Goal: Task Accomplishment & Management: Complete application form

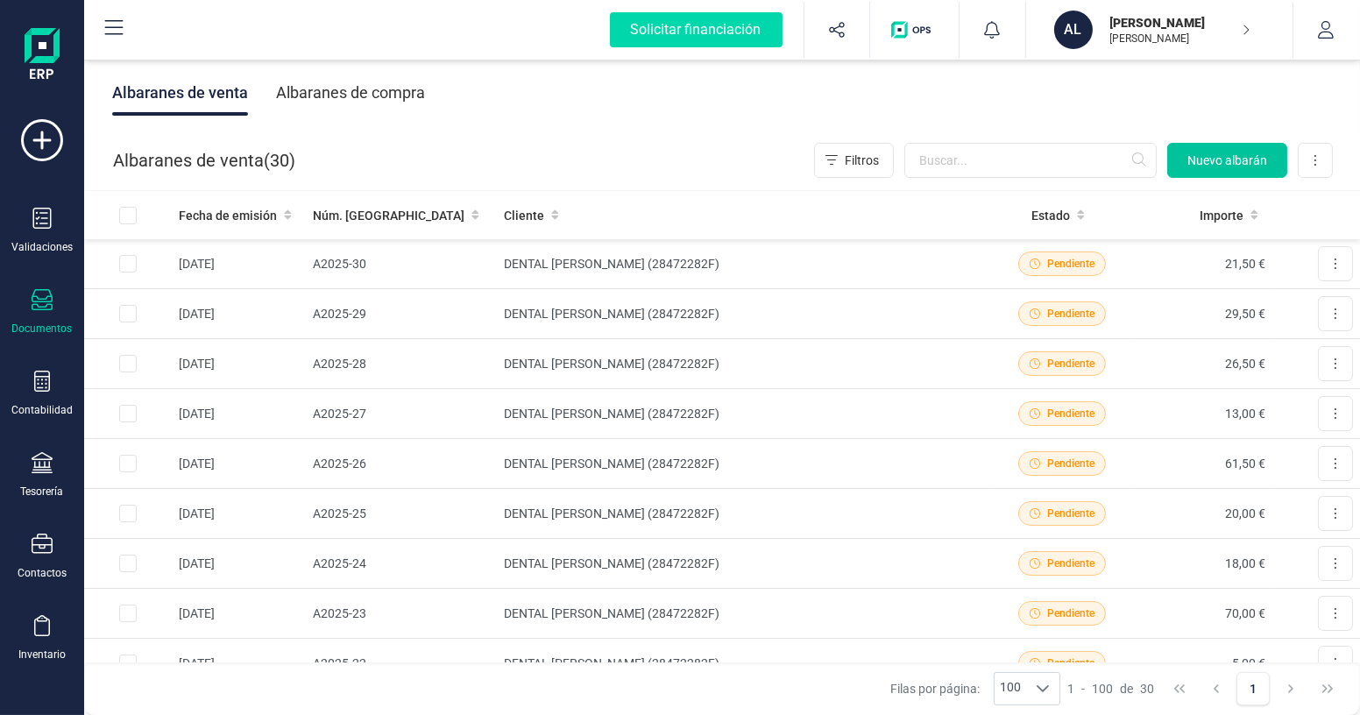
click at [1194, 157] on span "Nuevo albarán" at bounding box center [1227, 161] width 80 height 18
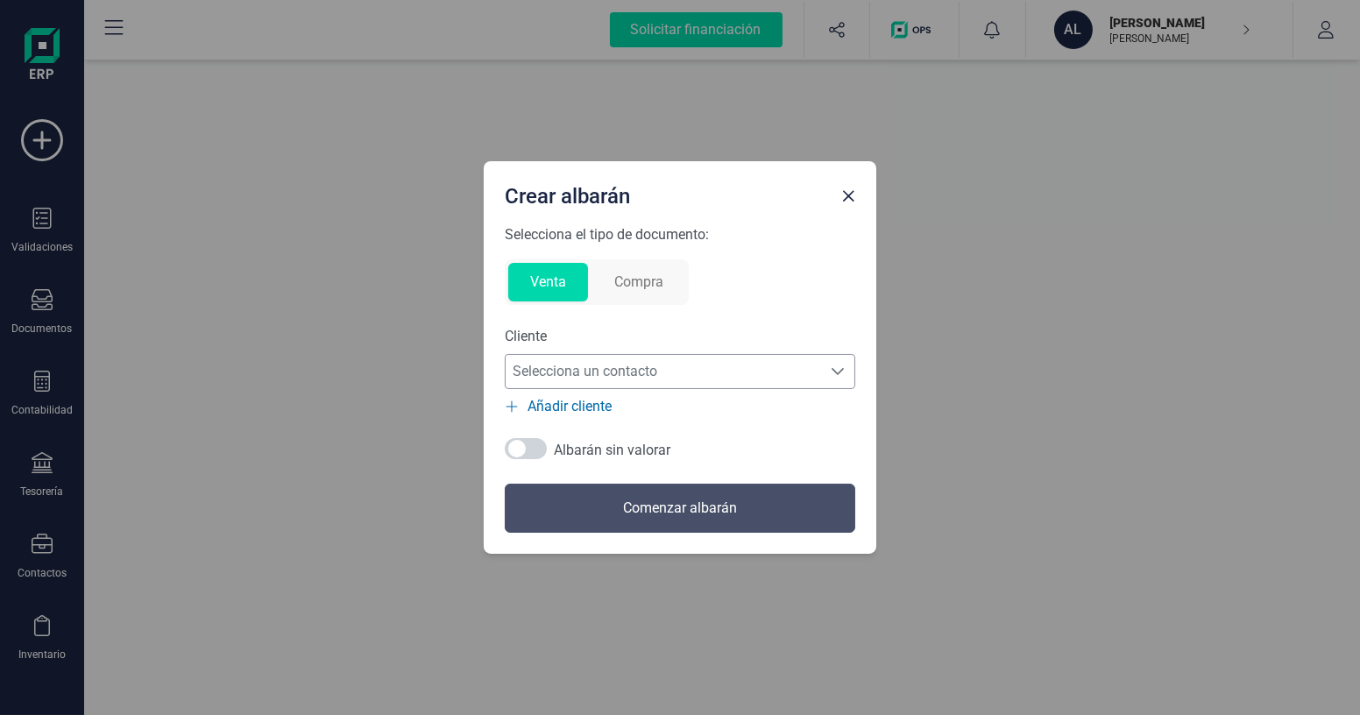
click at [712, 363] on span "Selecciona un contacto" at bounding box center [663, 371] width 315 height 35
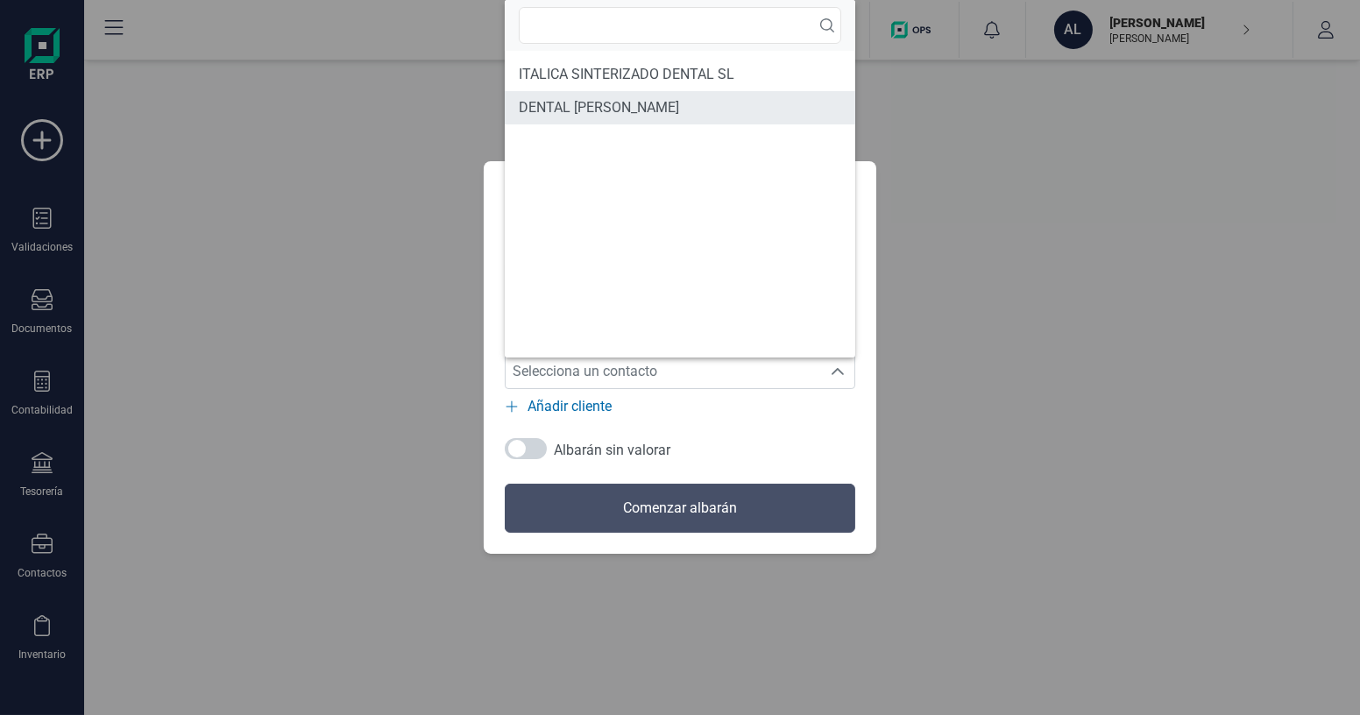
click at [593, 105] on span "DENTAL [PERSON_NAME]" at bounding box center [599, 107] width 160 height 21
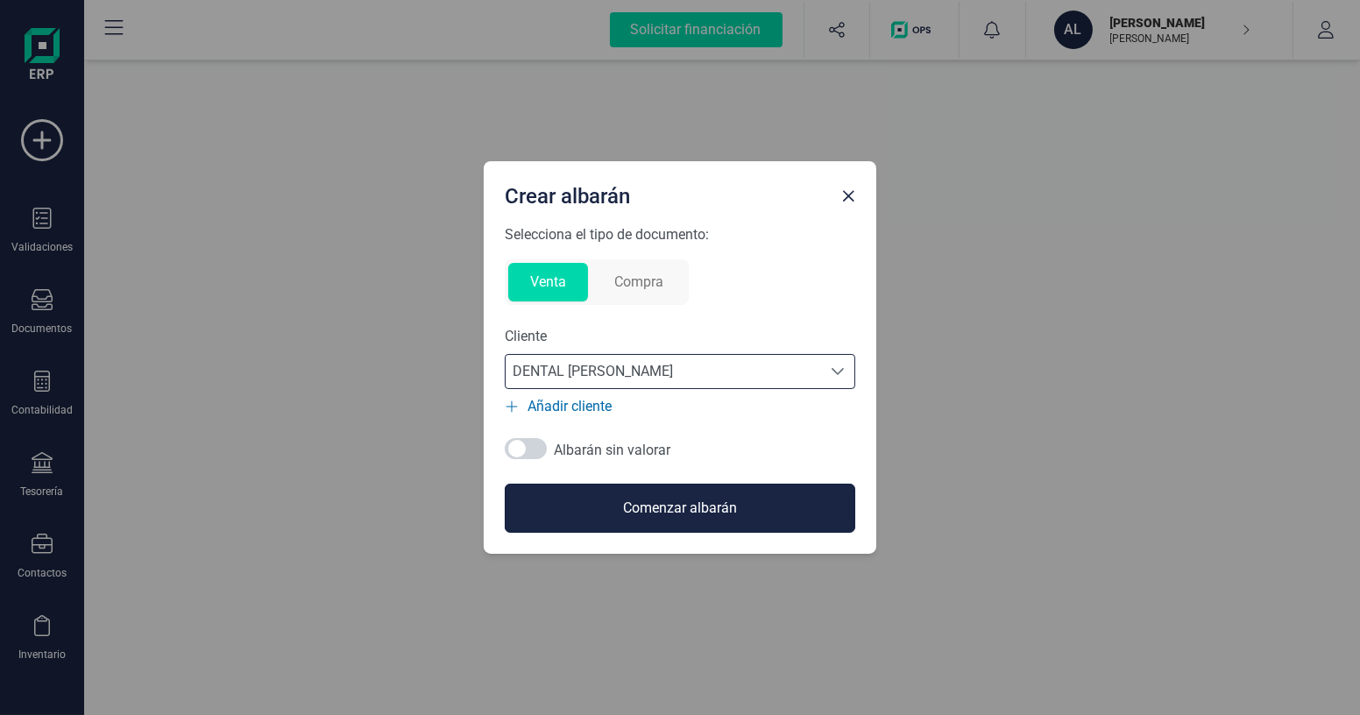
click at [690, 510] on button "Comenzar albarán" at bounding box center [680, 508] width 351 height 49
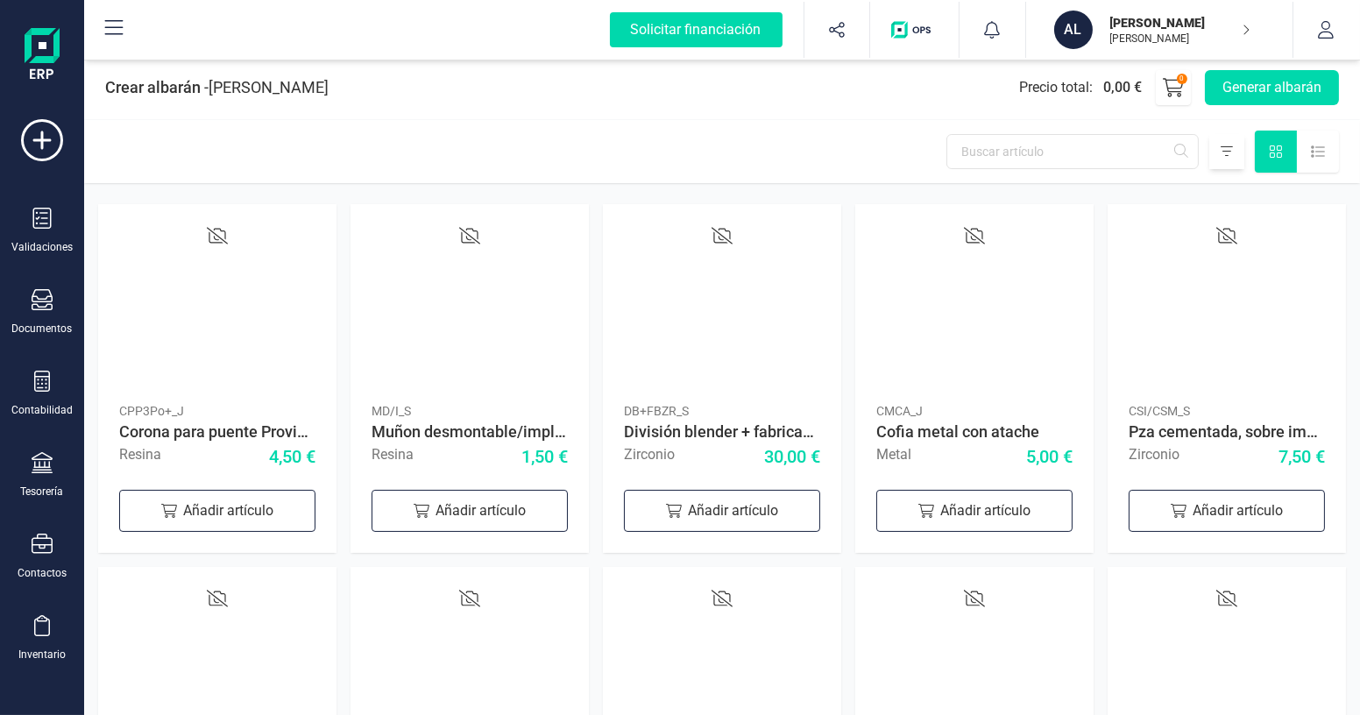
click at [1223, 149] on icon at bounding box center [1227, 152] width 12 height 14
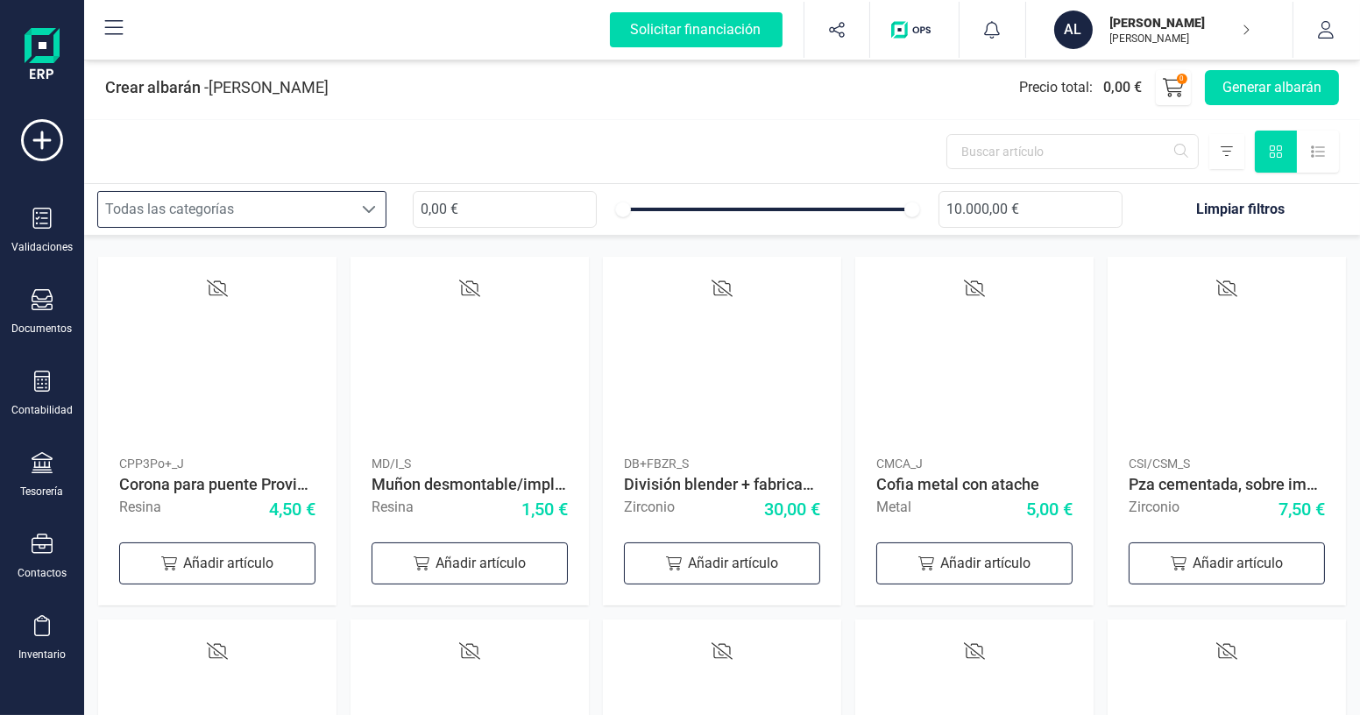
click at [327, 210] on div "Todas las categorías" at bounding box center [225, 209] width 254 height 35
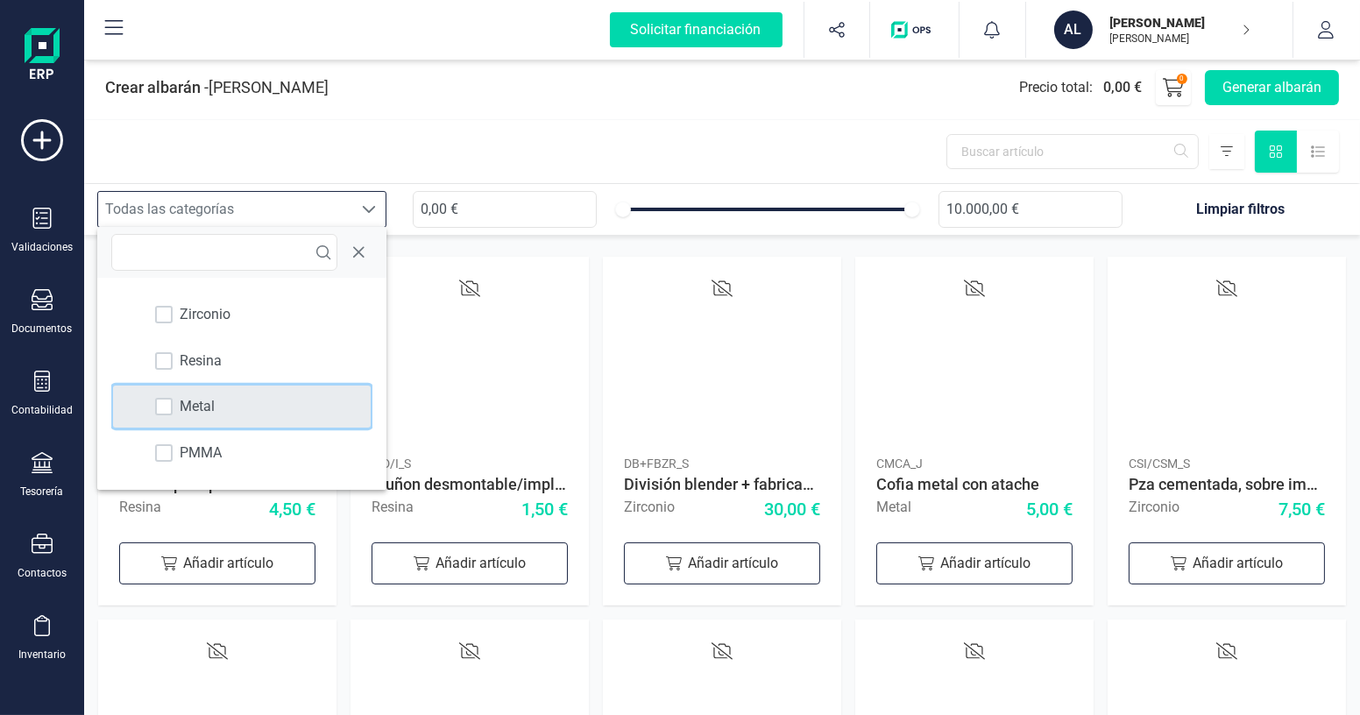
click at [212, 415] on span "Metal" at bounding box center [197, 406] width 35 height 21
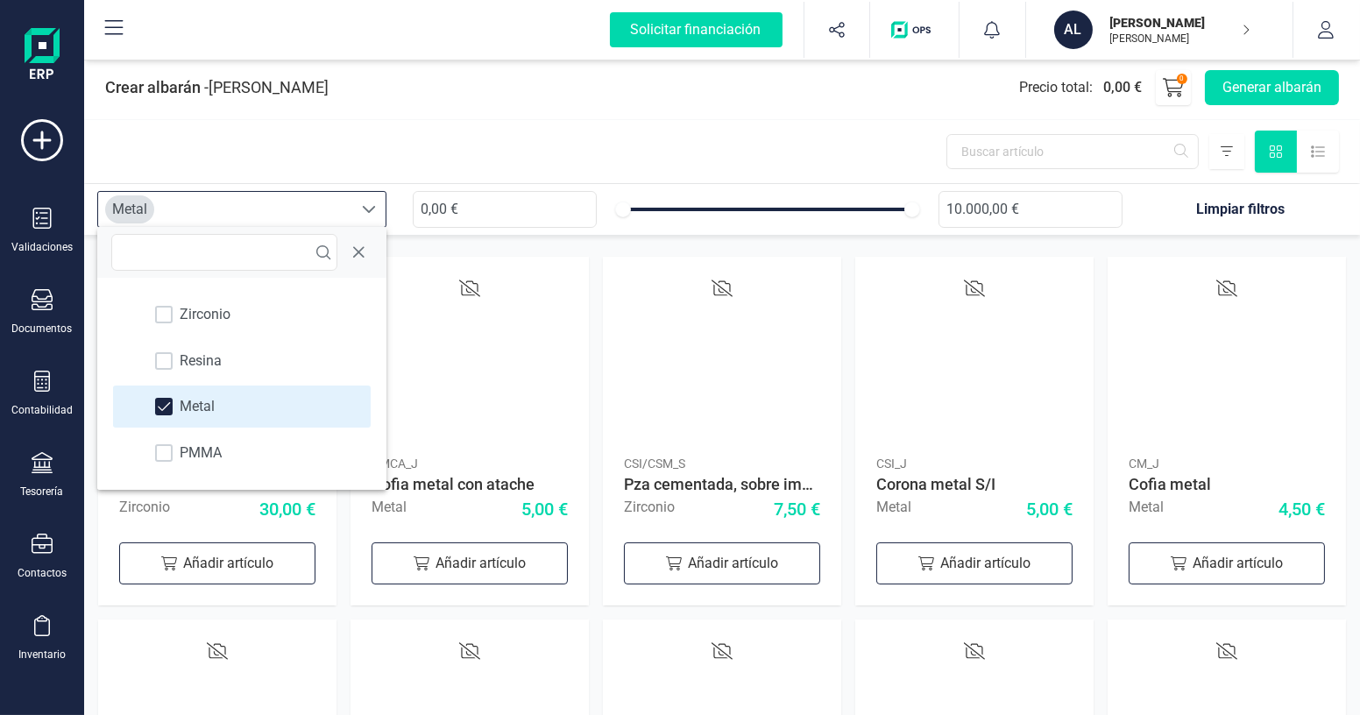
click at [727, 166] on div at bounding box center [722, 151] width 1276 height 63
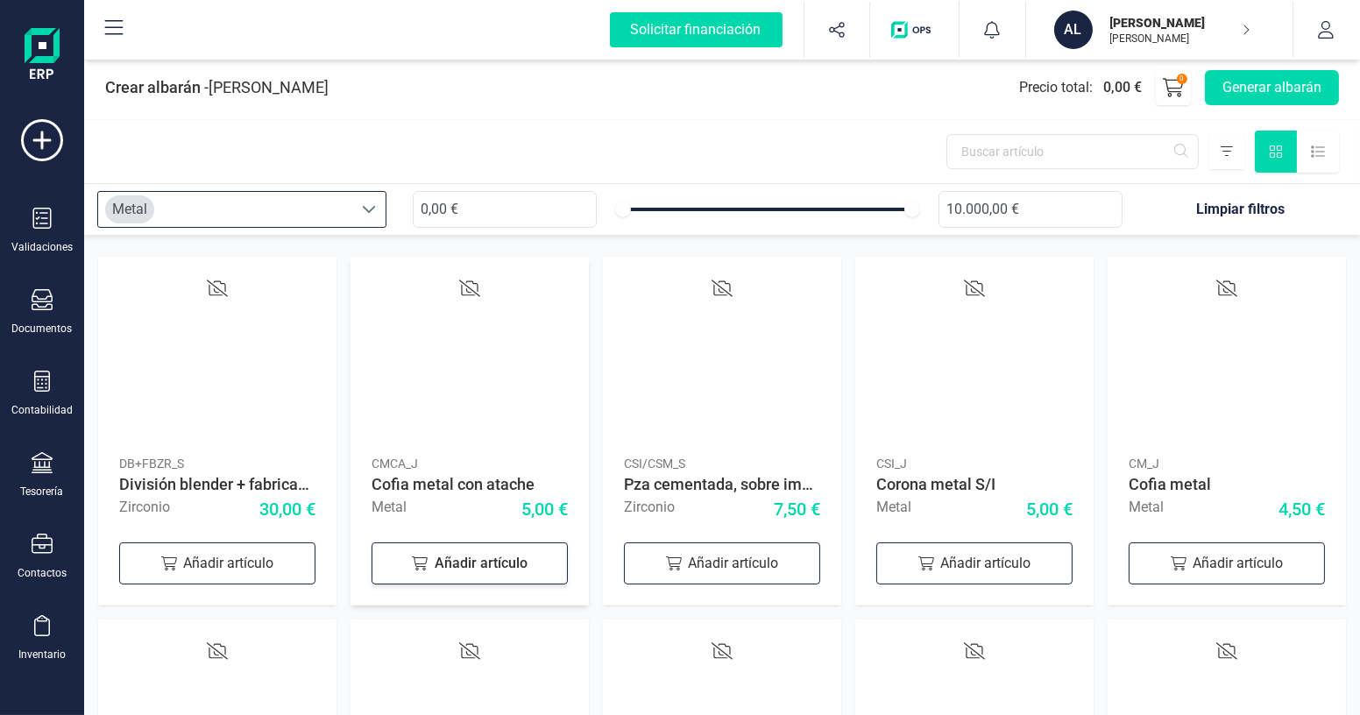
click at [481, 570] on div "Añadir artículo" at bounding box center [470, 563] width 196 height 42
click at [546, 569] on icon at bounding box center [543, 560] width 21 height 21
type input "2"
click at [1191, 554] on div "Añadir artículo" at bounding box center [1227, 563] width 196 height 42
click at [1299, 561] on icon at bounding box center [1300, 560] width 21 height 21
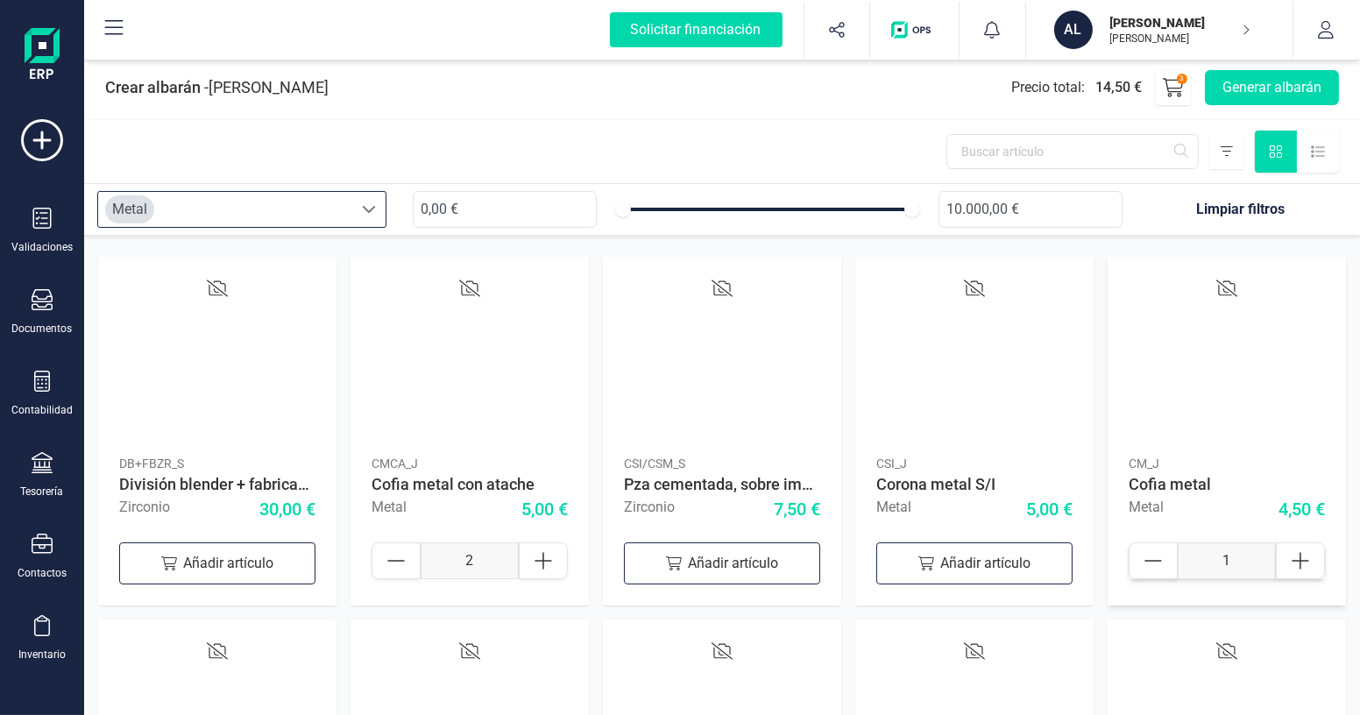
type input "2"
click at [360, 208] on div at bounding box center [368, 209] width 33 height 35
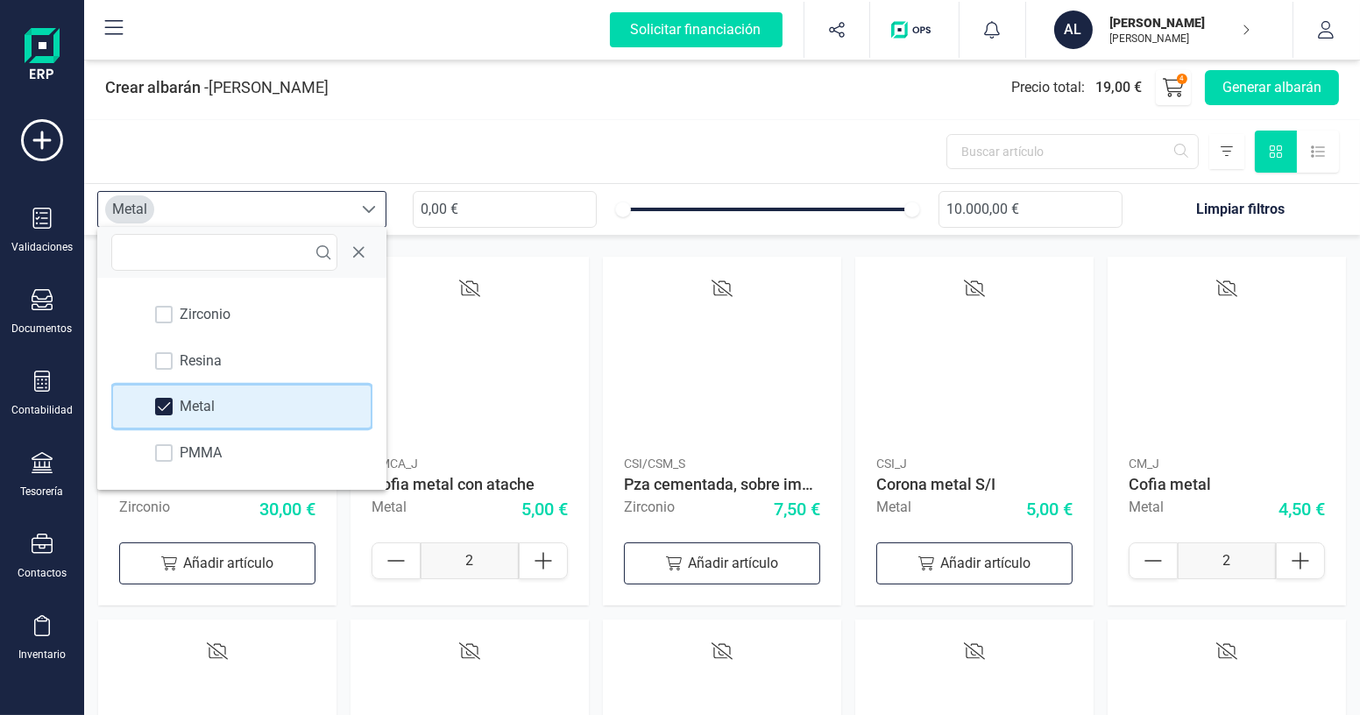
click at [217, 403] on div "Metal" at bounding box center [241, 407] width 257 height 42
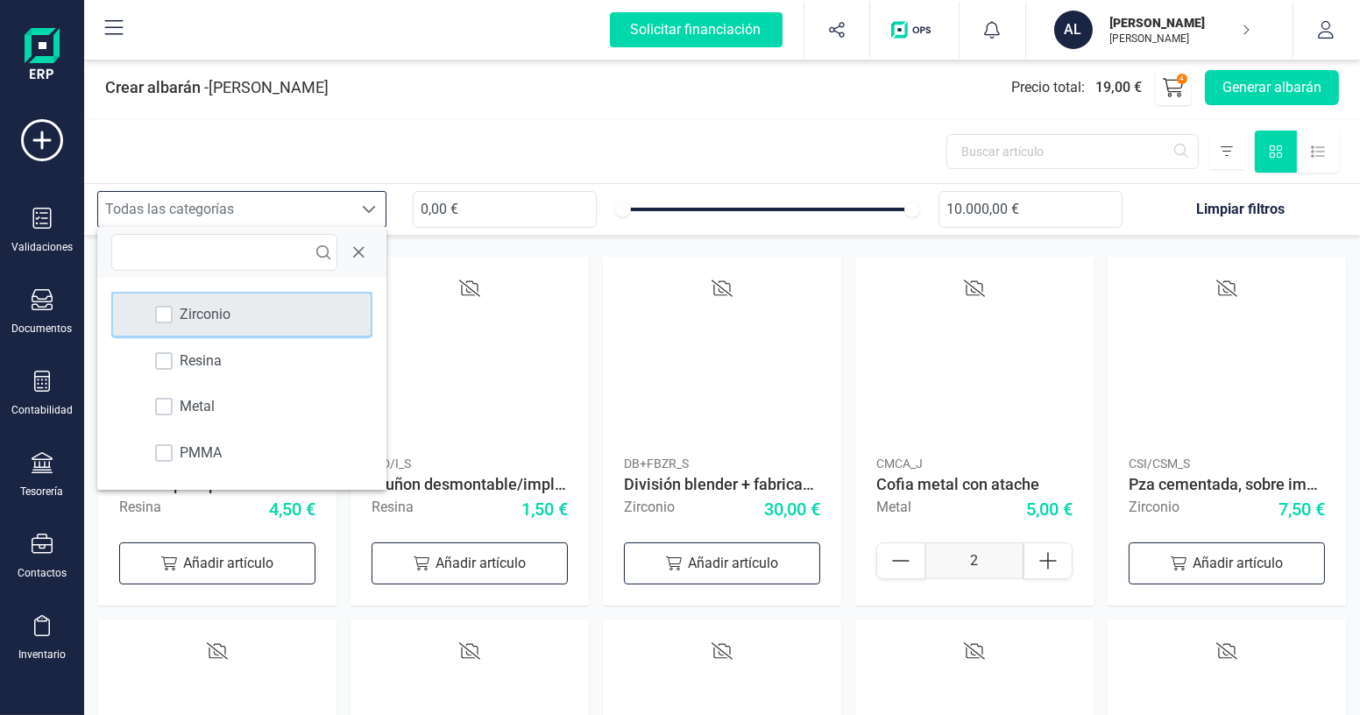
click at [204, 321] on span "Zirconio" at bounding box center [205, 314] width 51 height 21
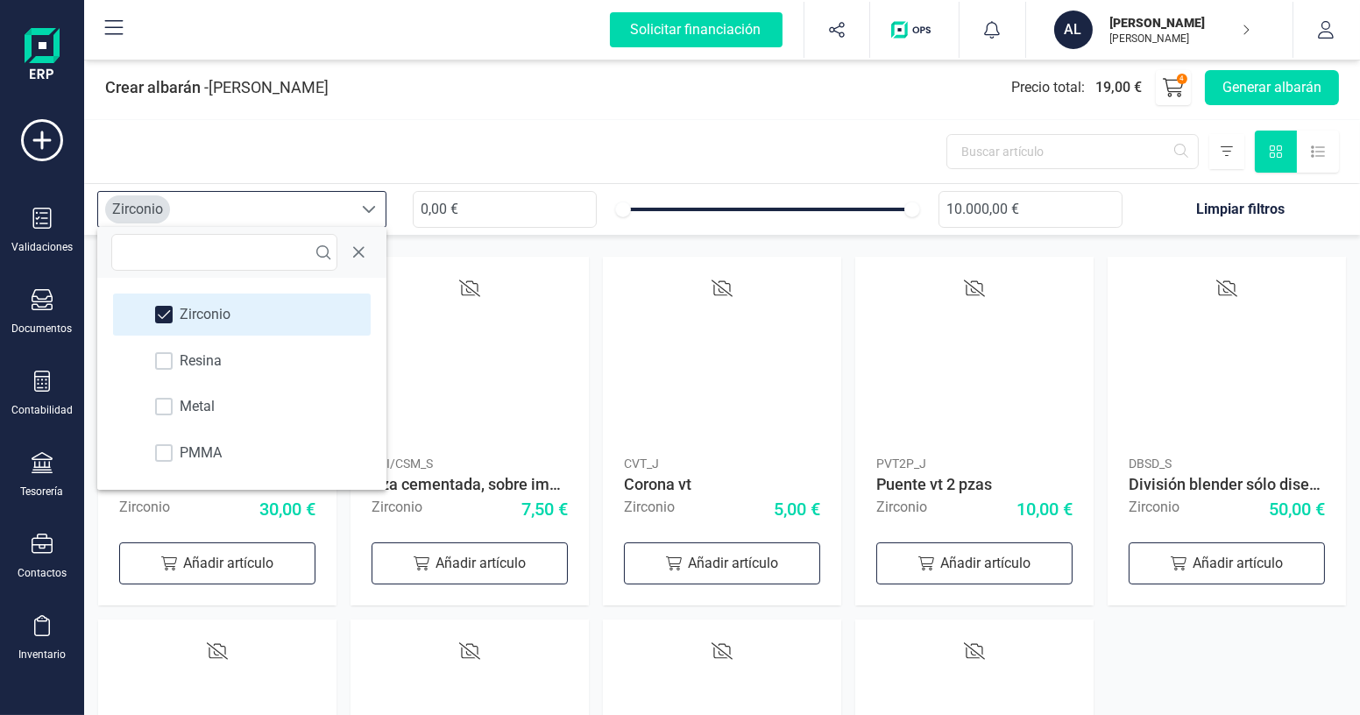
click at [842, 149] on div at bounding box center [722, 151] width 1276 height 63
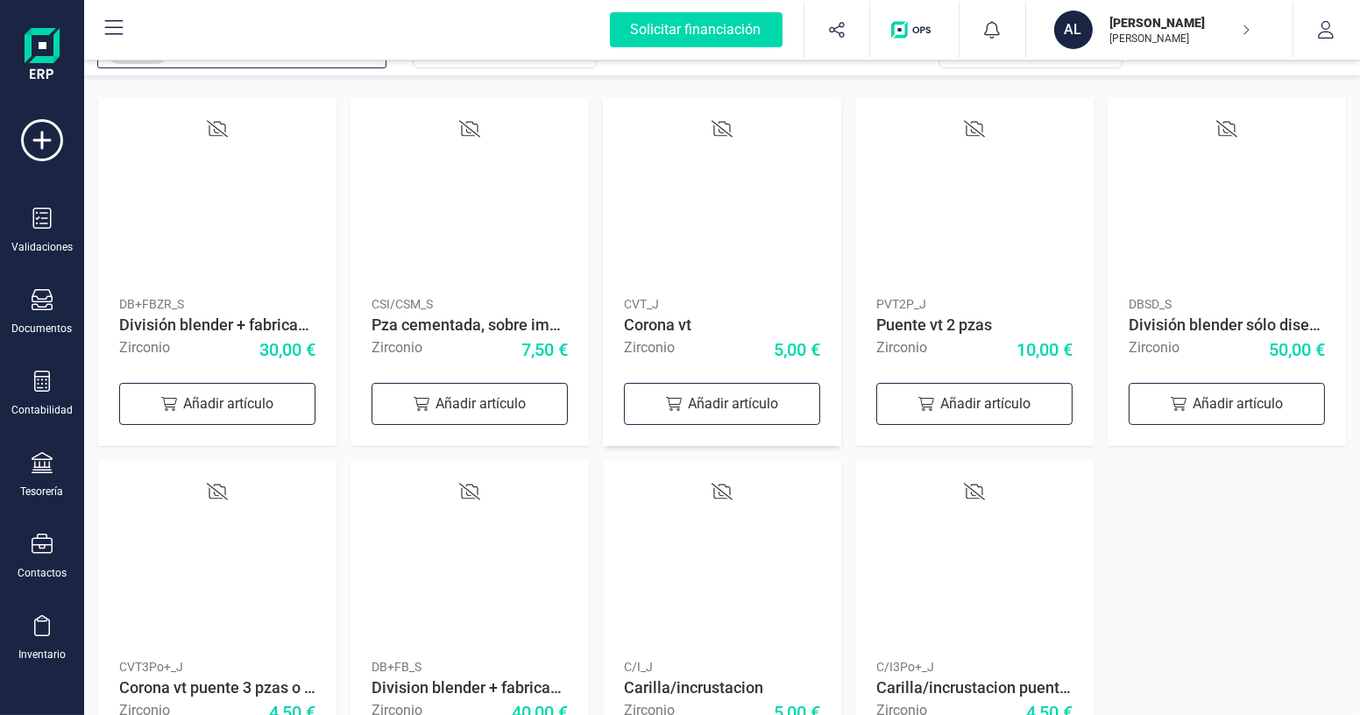
scroll to position [238, 0]
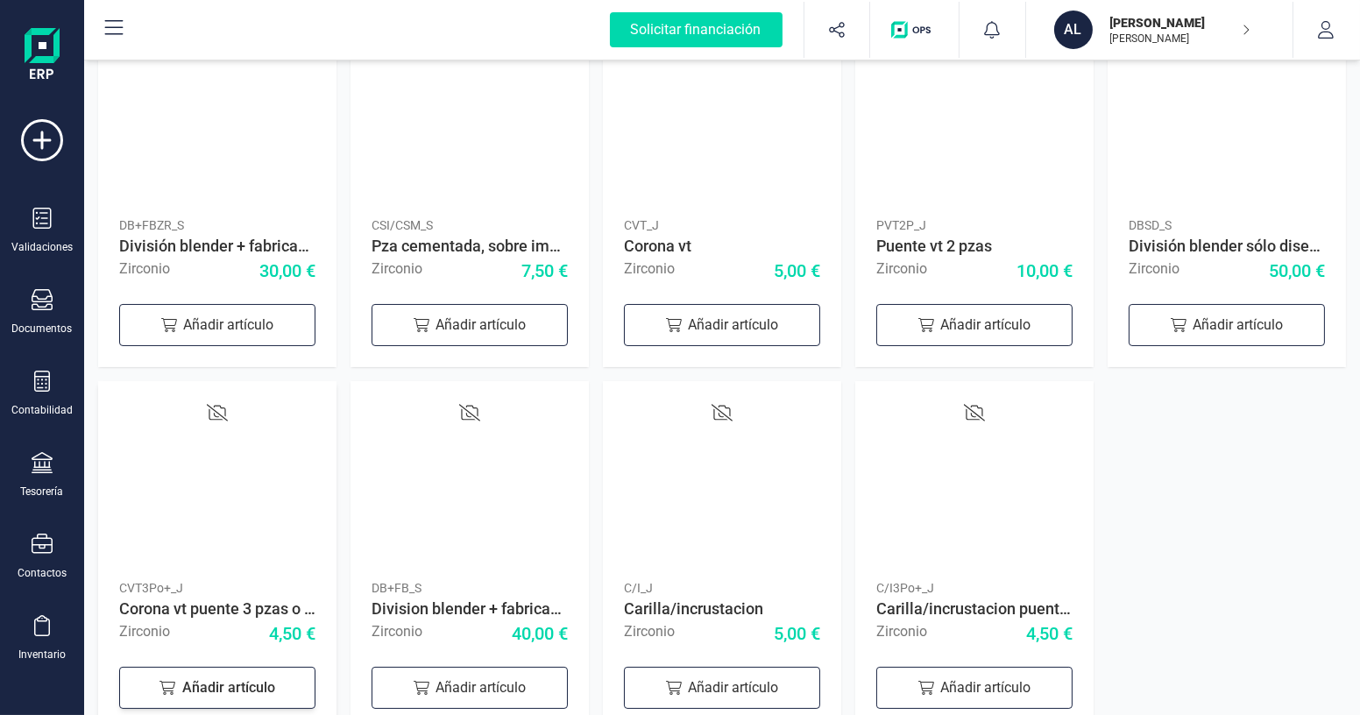
click at [226, 676] on div "Añadir artículo" at bounding box center [217, 688] width 196 height 42
click at [288, 689] on icon at bounding box center [290, 685] width 21 height 21
type input "3"
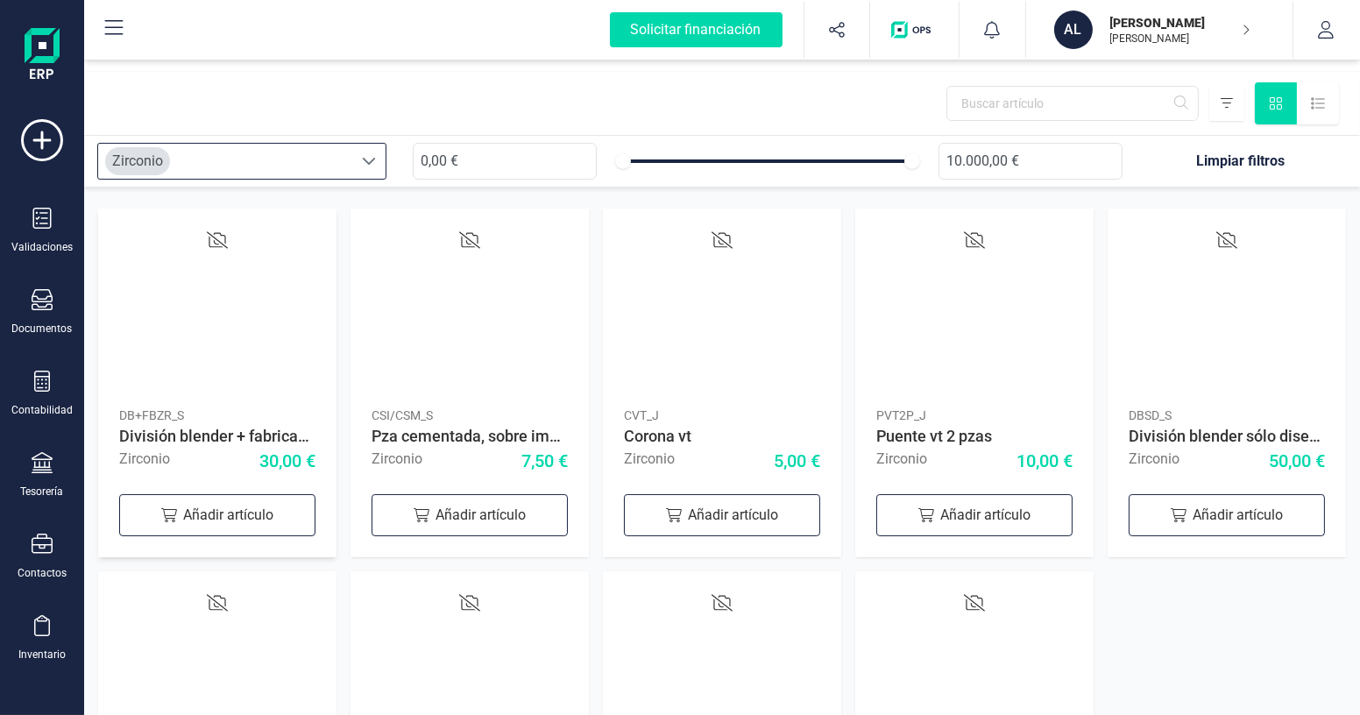
scroll to position [0, 0]
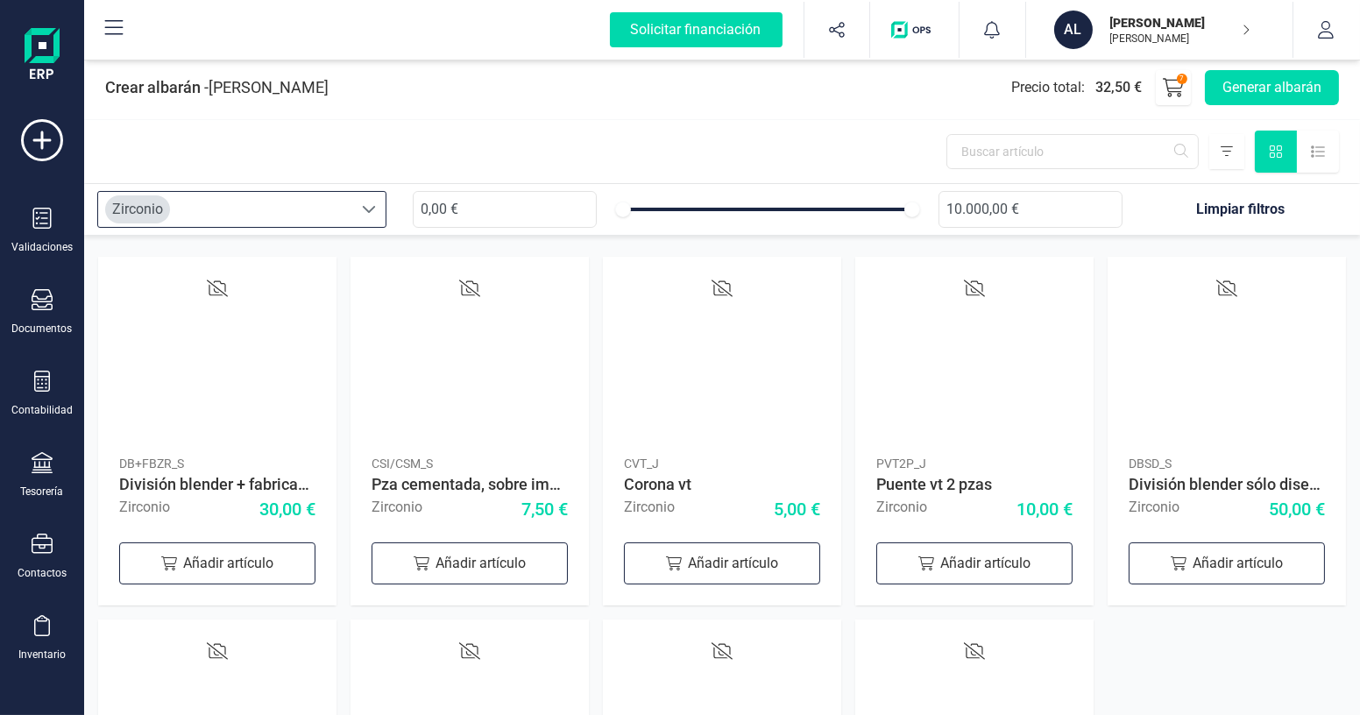
click at [248, 207] on div "Zirconio" at bounding box center [225, 209] width 254 height 35
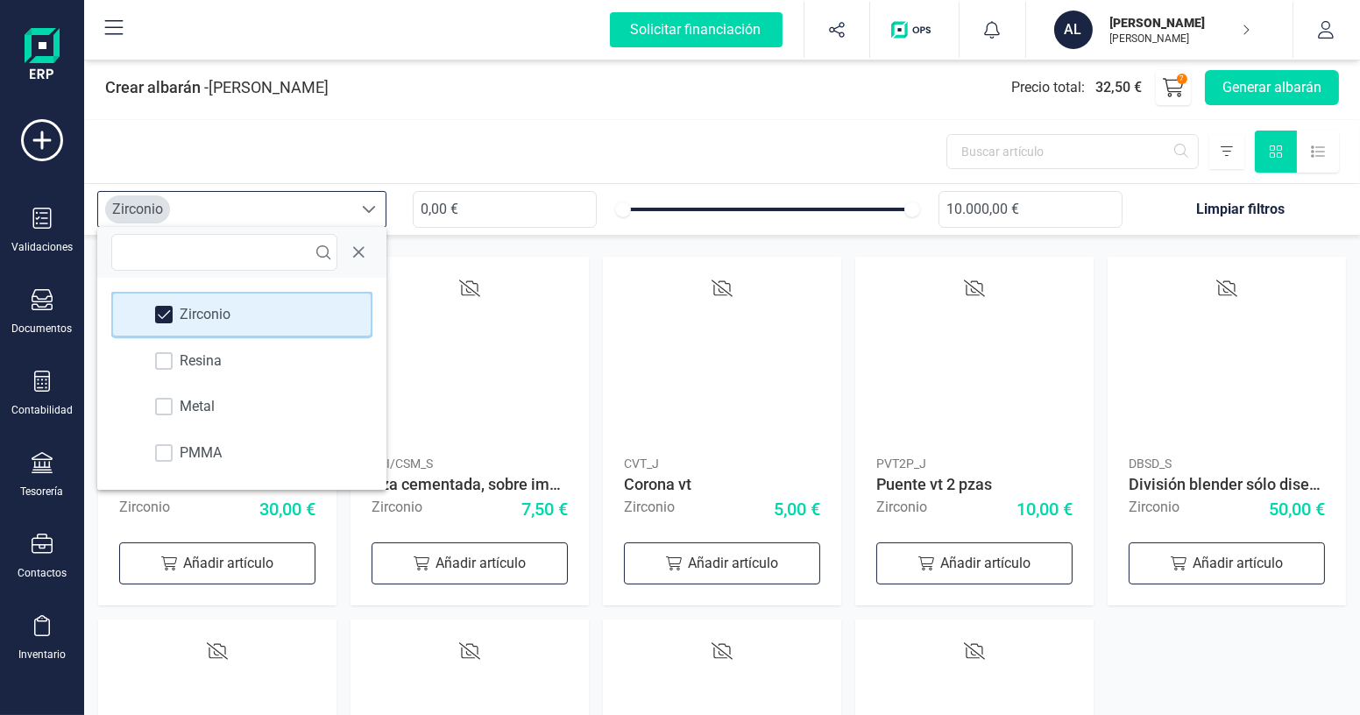
click at [191, 321] on span "Zirconio" at bounding box center [205, 314] width 51 height 21
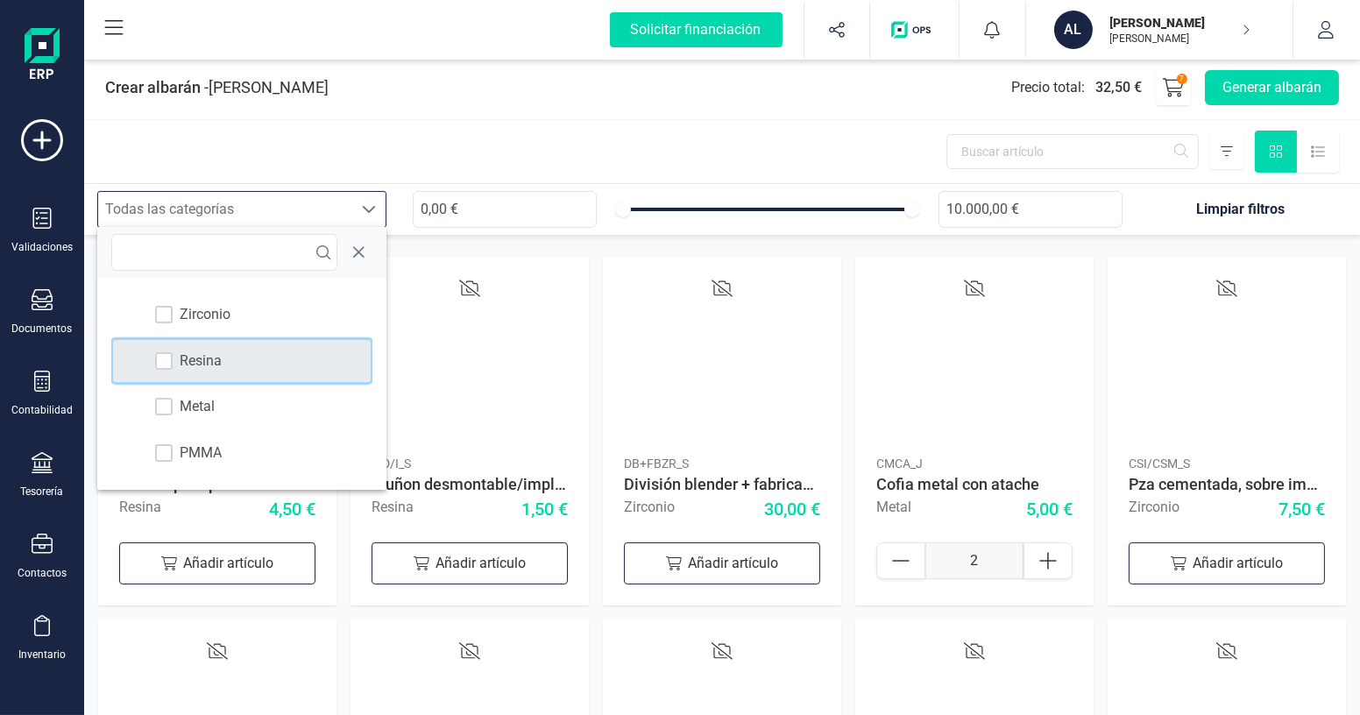
click at [204, 365] on span "Resina" at bounding box center [201, 361] width 42 height 21
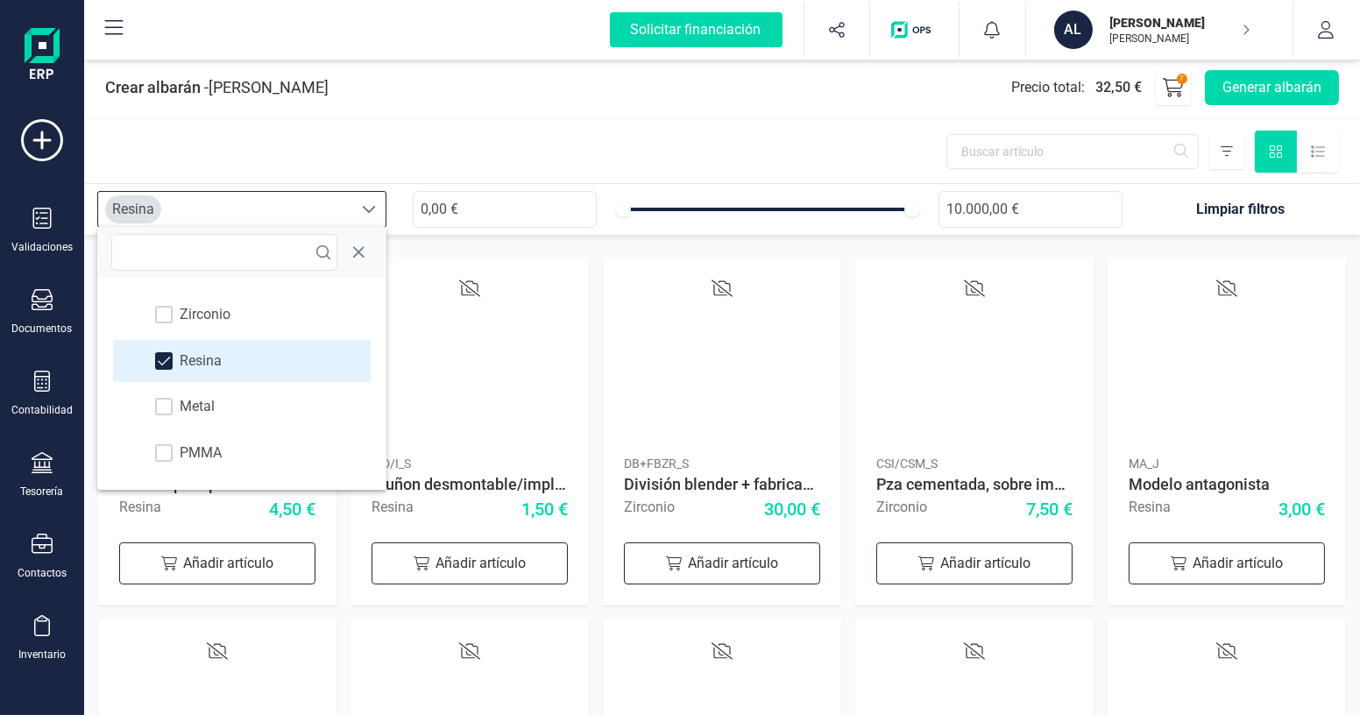
click at [611, 154] on div at bounding box center [722, 151] width 1276 height 63
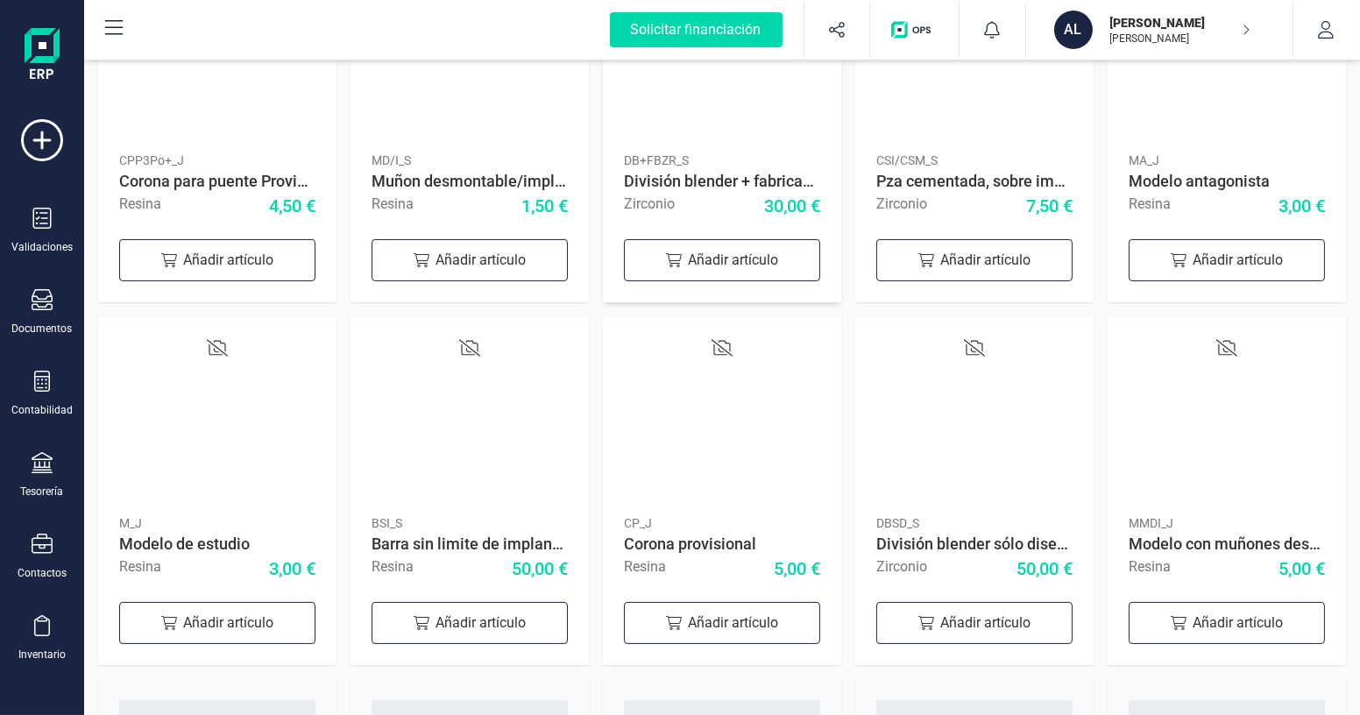
scroll to position [304, 0]
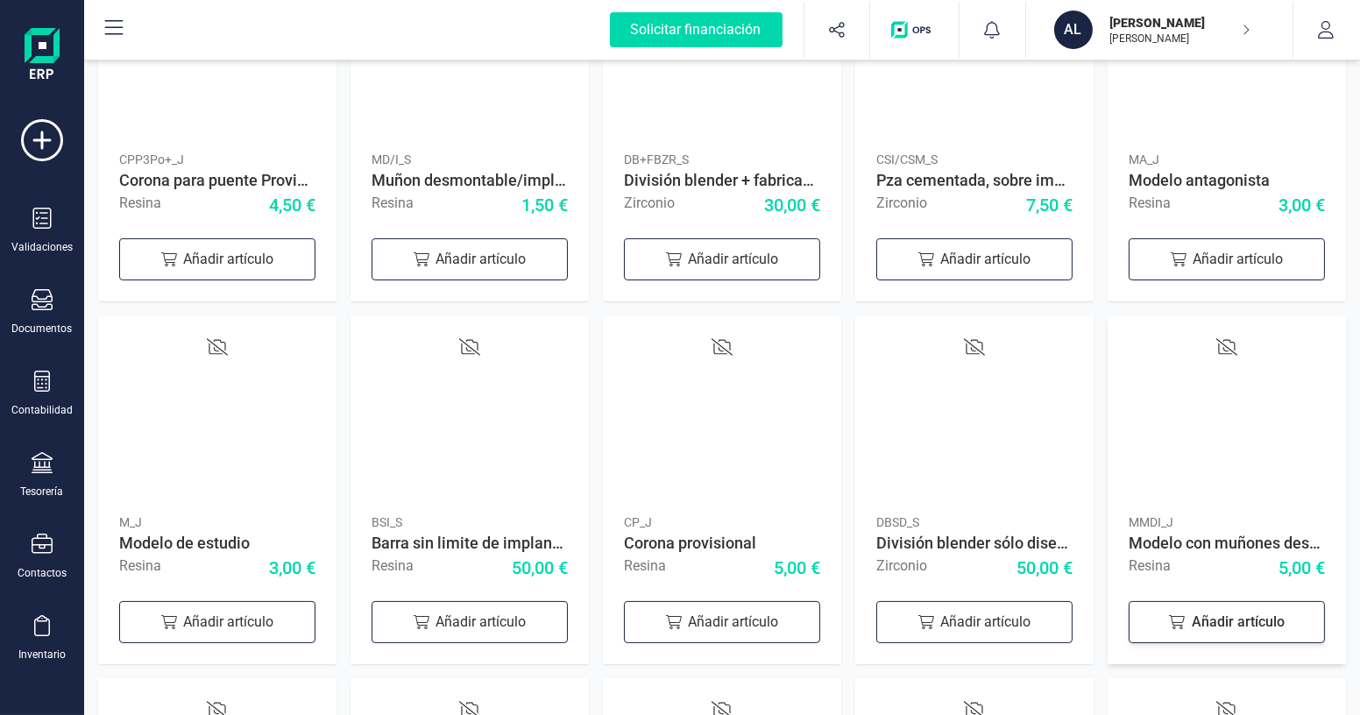
click at [1248, 634] on div "Añadir artículo" at bounding box center [1227, 622] width 196 height 42
click at [1278, 619] on div at bounding box center [1300, 619] width 49 height 37
type input "2"
click at [1213, 262] on div "Añadir artículo" at bounding box center [1227, 259] width 196 height 42
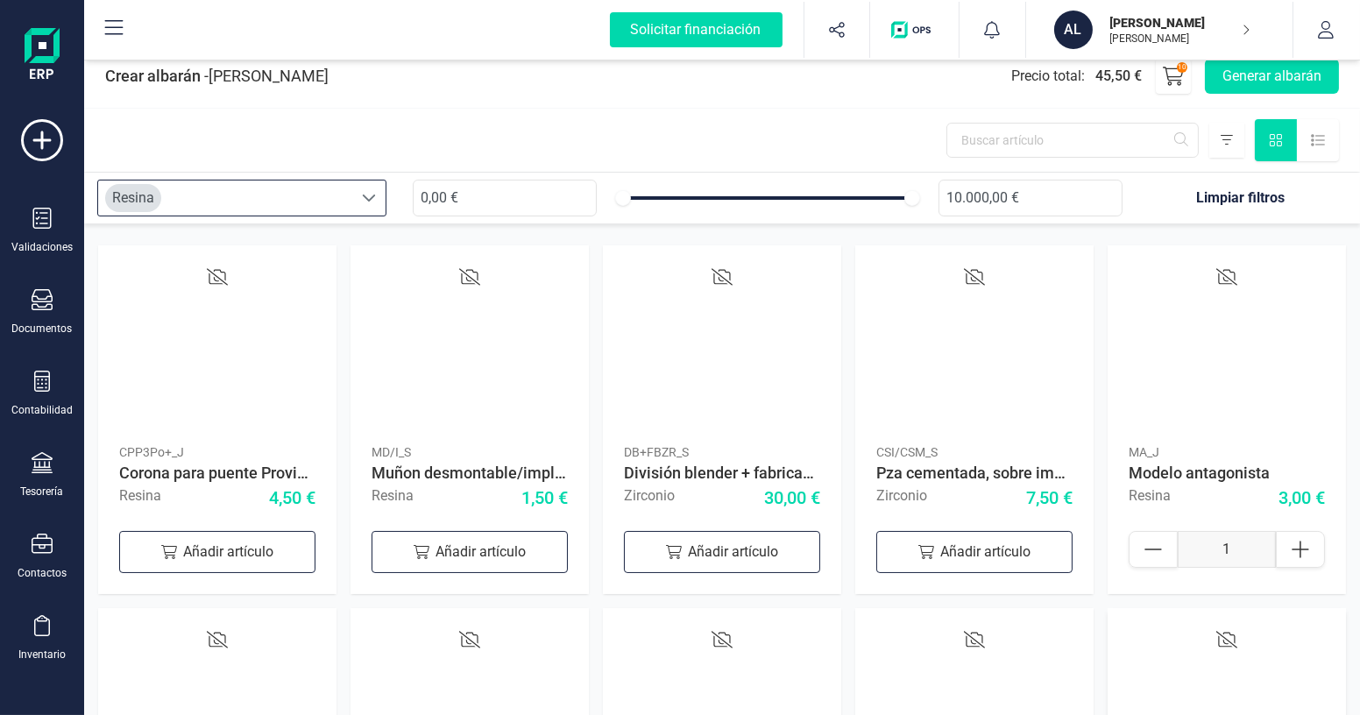
scroll to position [0, 0]
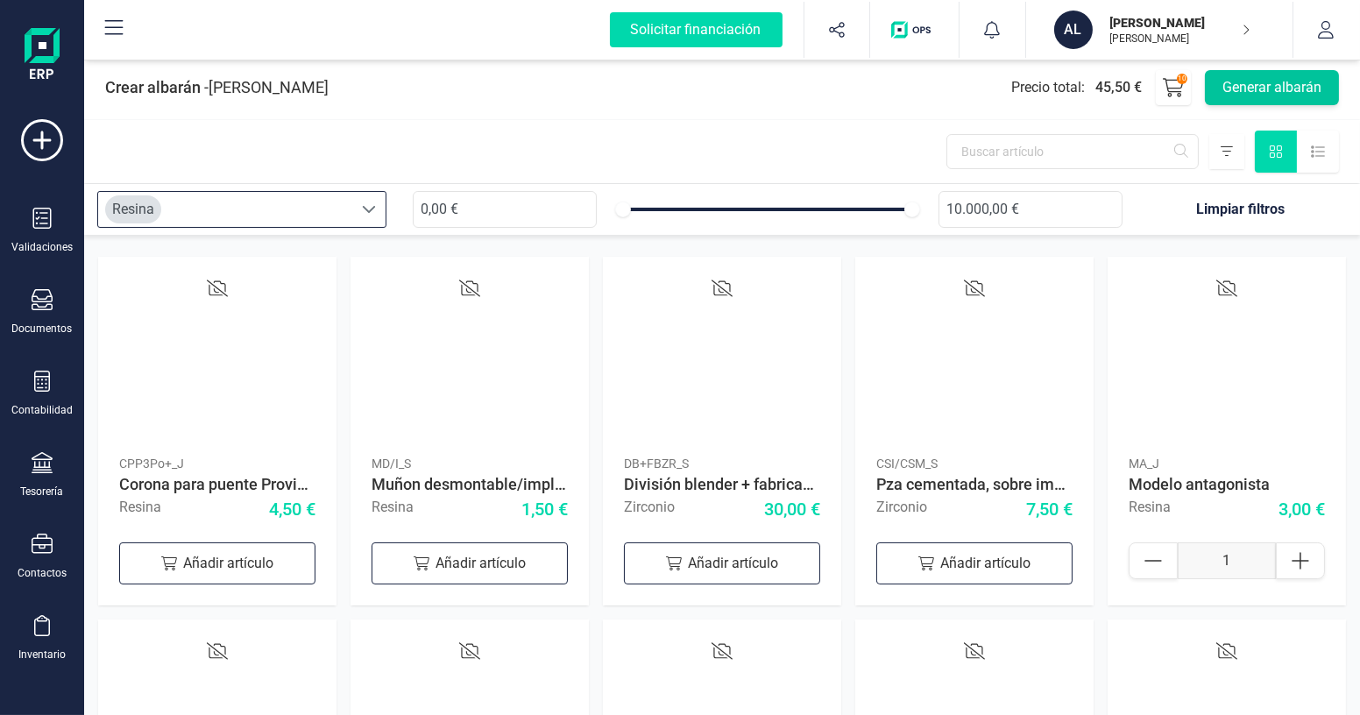
click at [1264, 85] on button "Generar albarán" at bounding box center [1272, 87] width 134 height 35
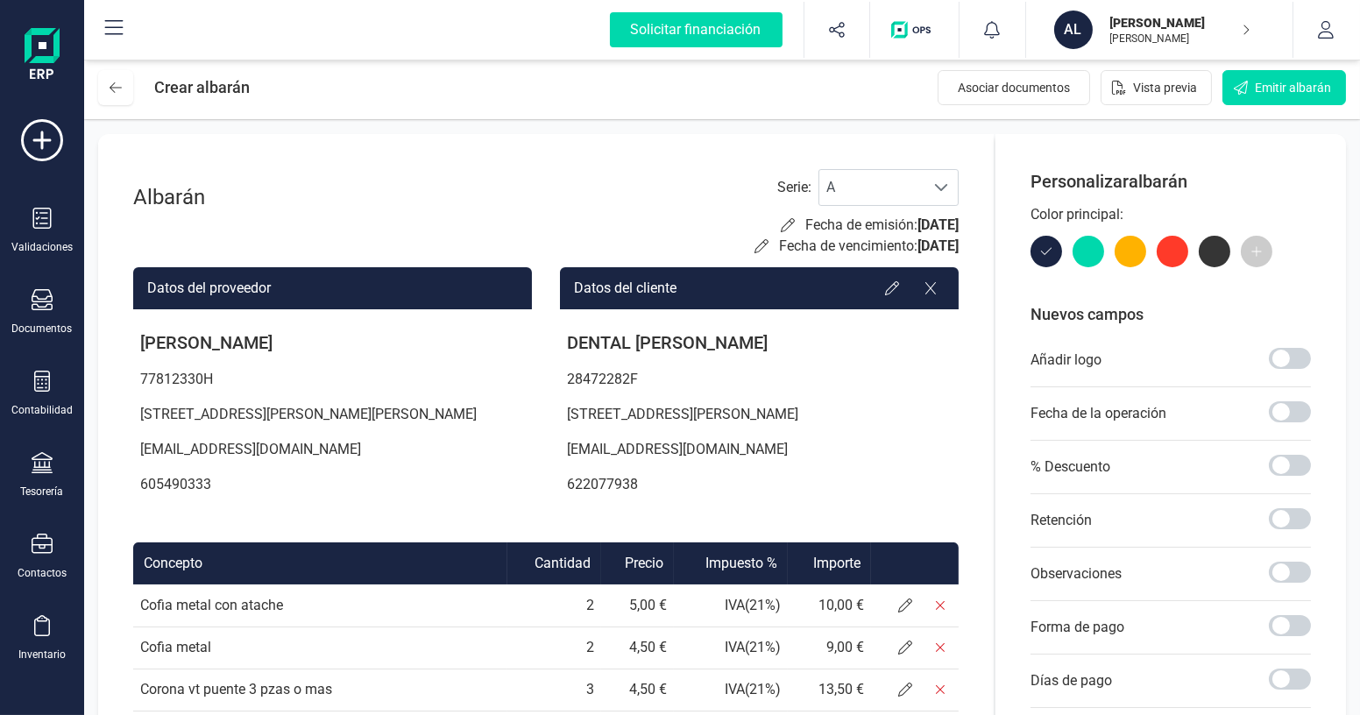
scroll to position [313, 0]
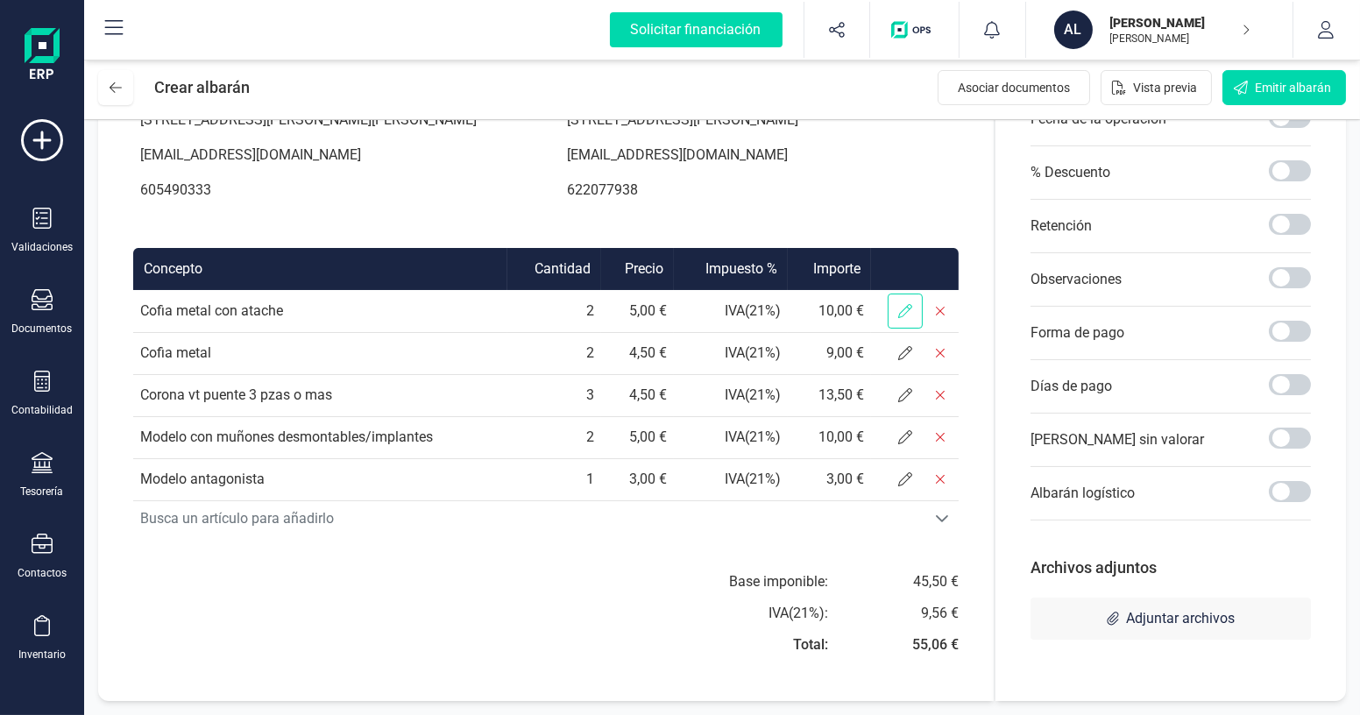
click at [905, 308] on icon at bounding box center [905, 311] width 14 height 14
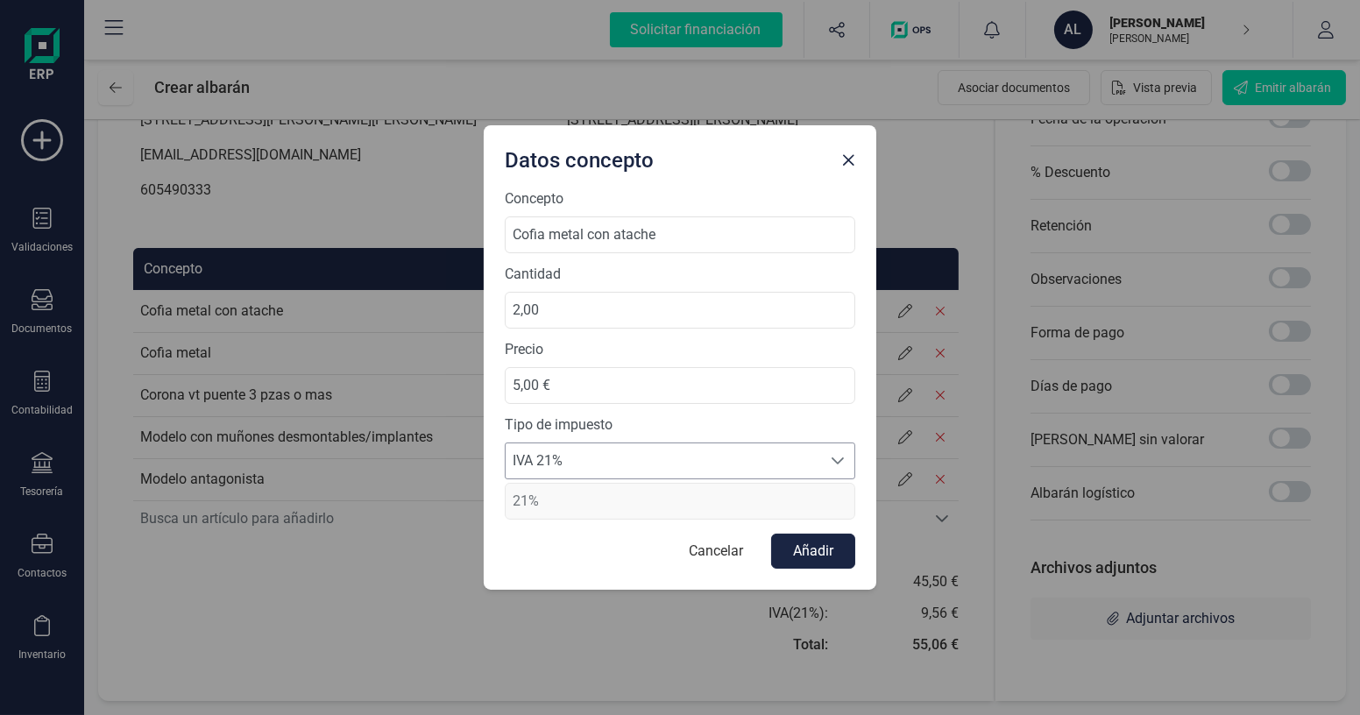
click at [637, 451] on span "IVA 21%" at bounding box center [663, 460] width 315 height 35
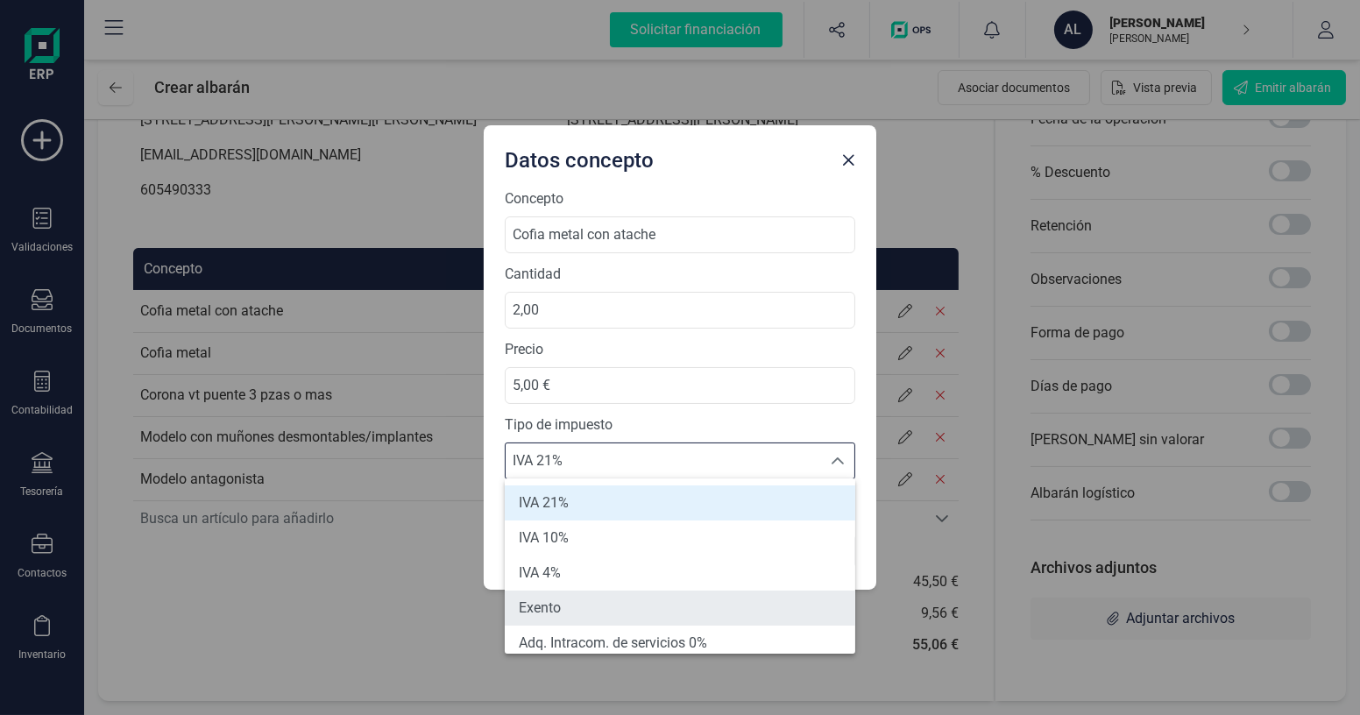
click at [591, 613] on li "Exento" at bounding box center [680, 608] width 351 height 35
type input "0%"
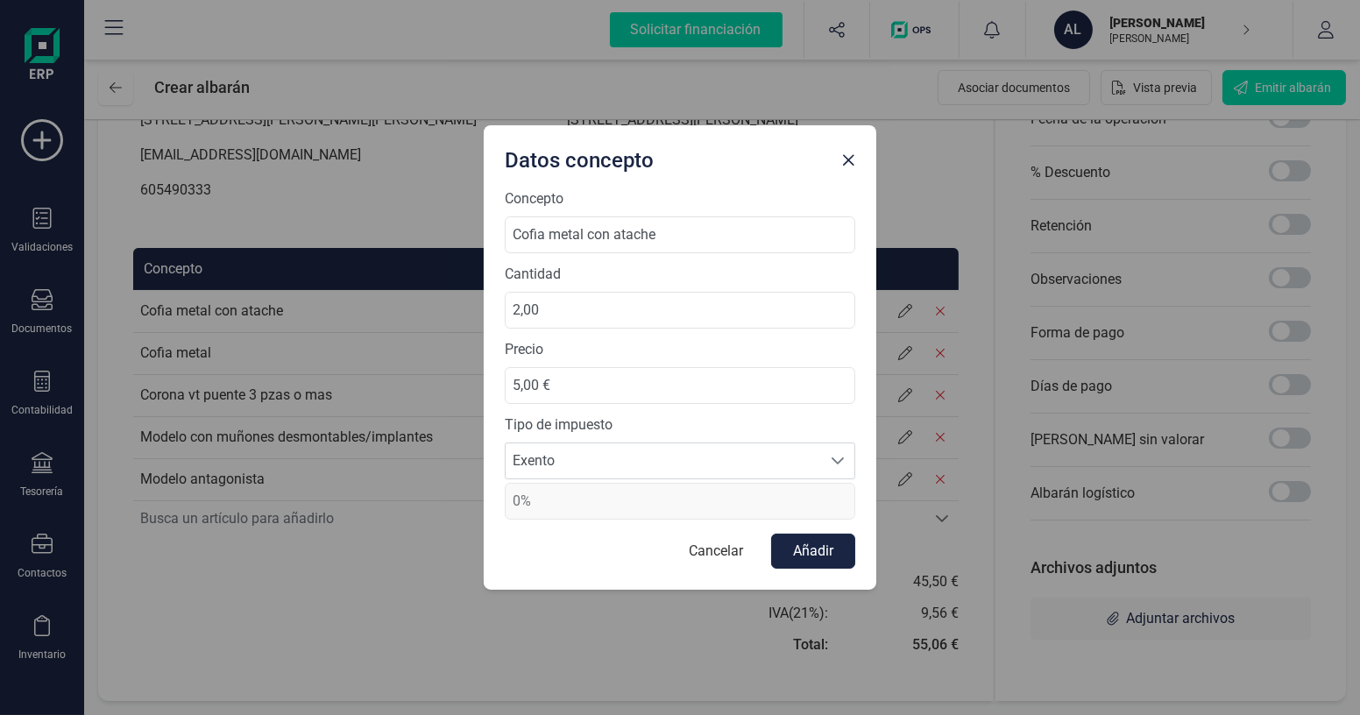
click at [787, 551] on button "Añadir" at bounding box center [813, 551] width 84 height 35
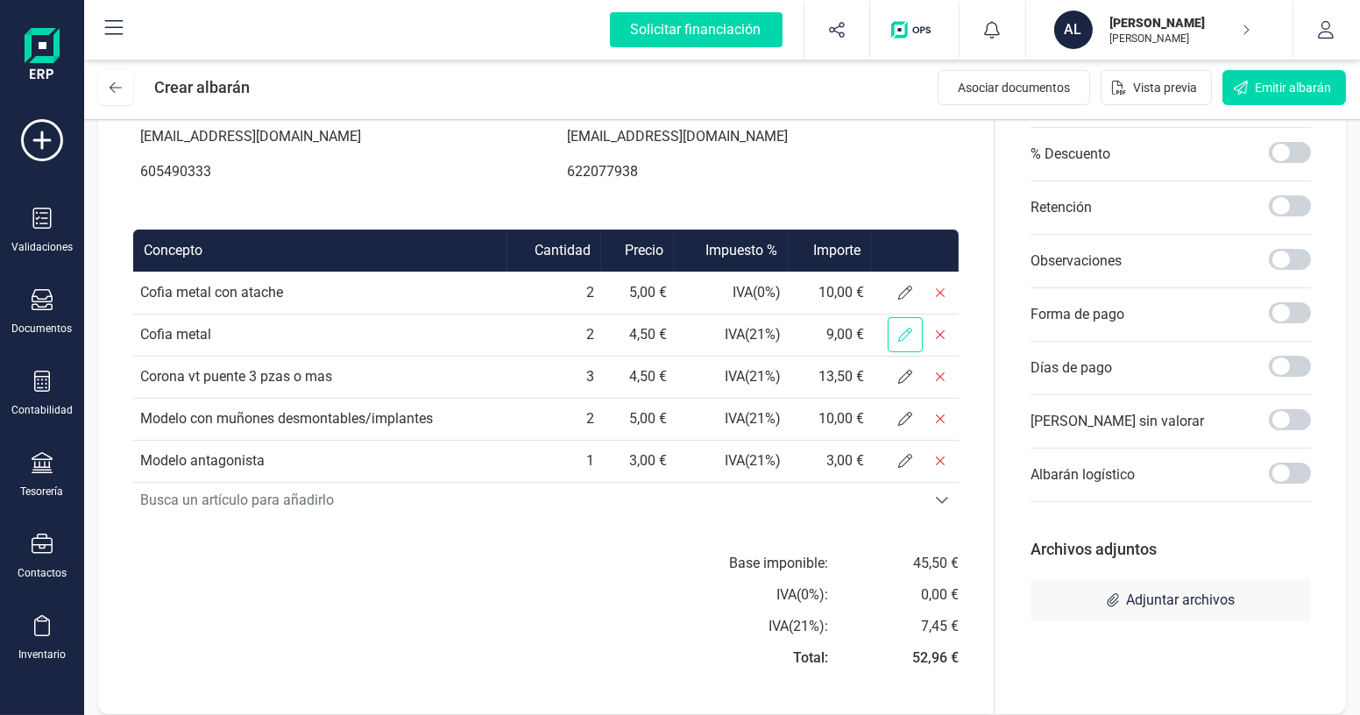
click at [907, 342] on icon at bounding box center [905, 335] width 14 height 14
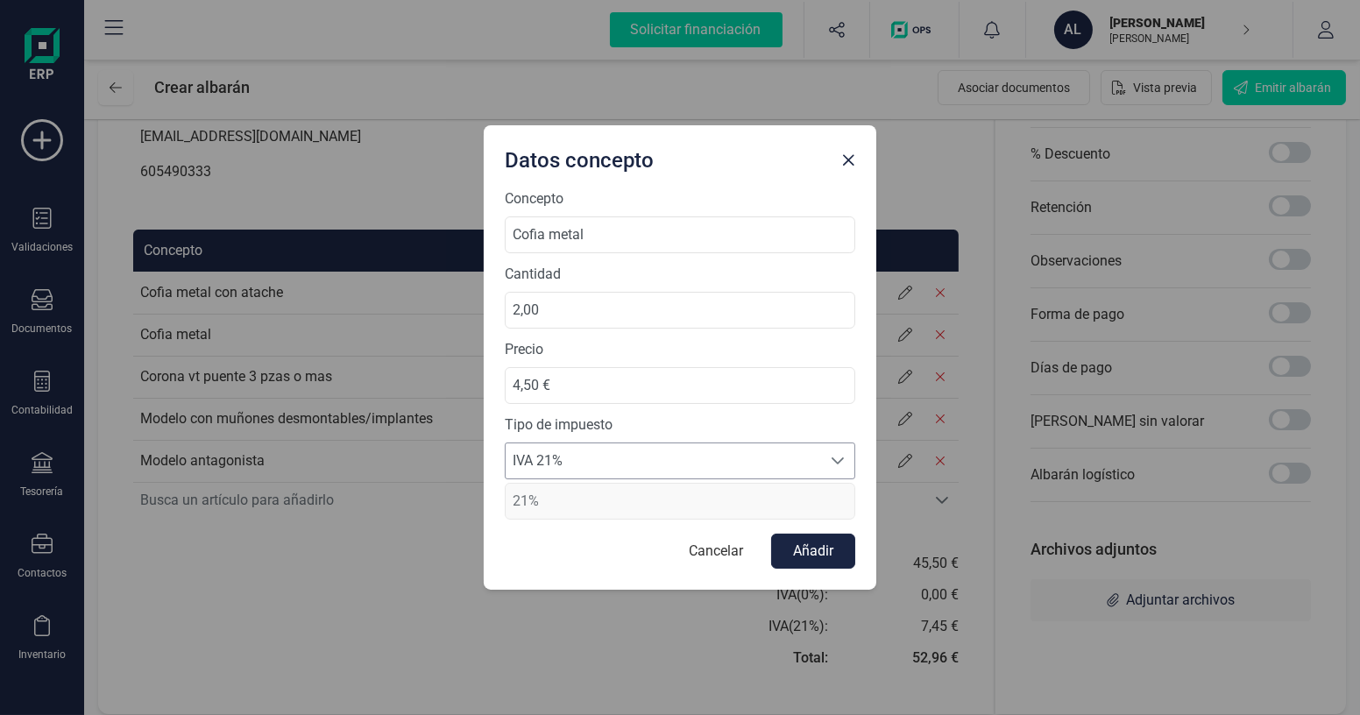
click at [692, 463] on span "IVA 21%" at bounding box center [663, 460] width 315 height 35
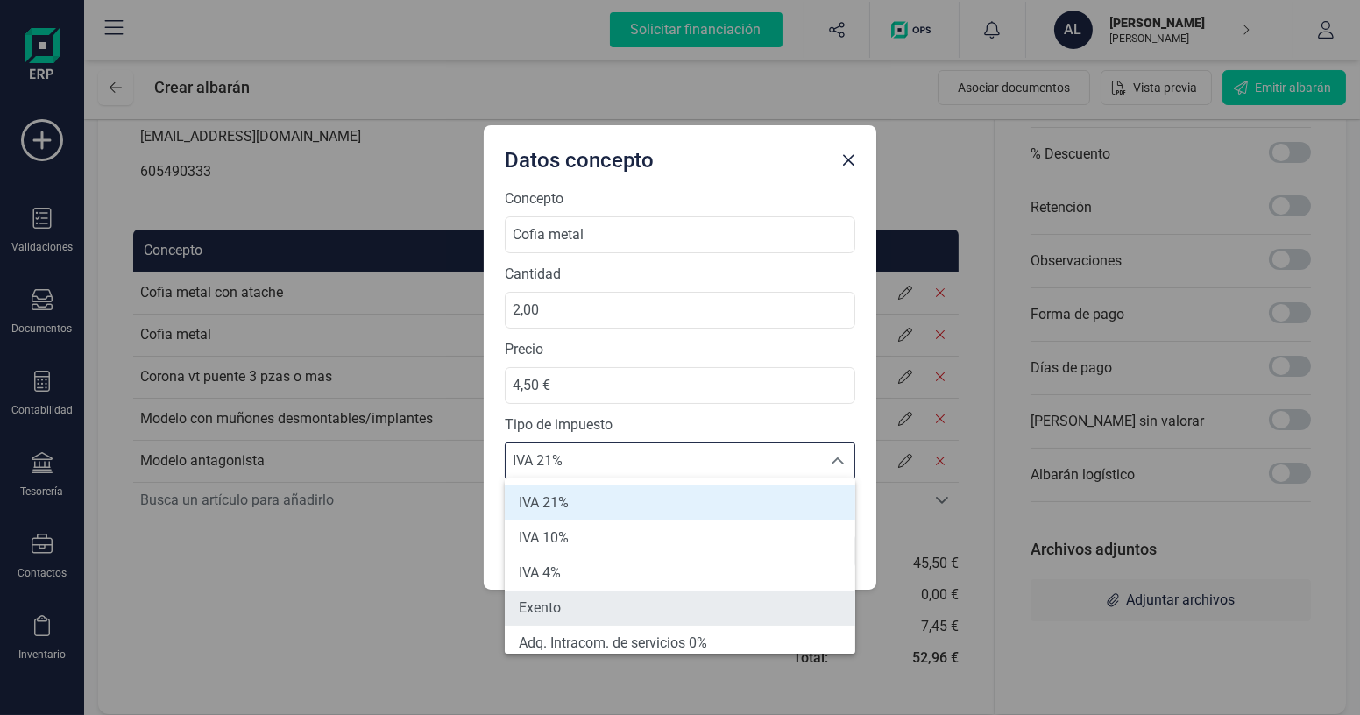
click at [549, 601] on span "Exento" at bounding box center [540, 608] width 42 height 21
type input "0%"
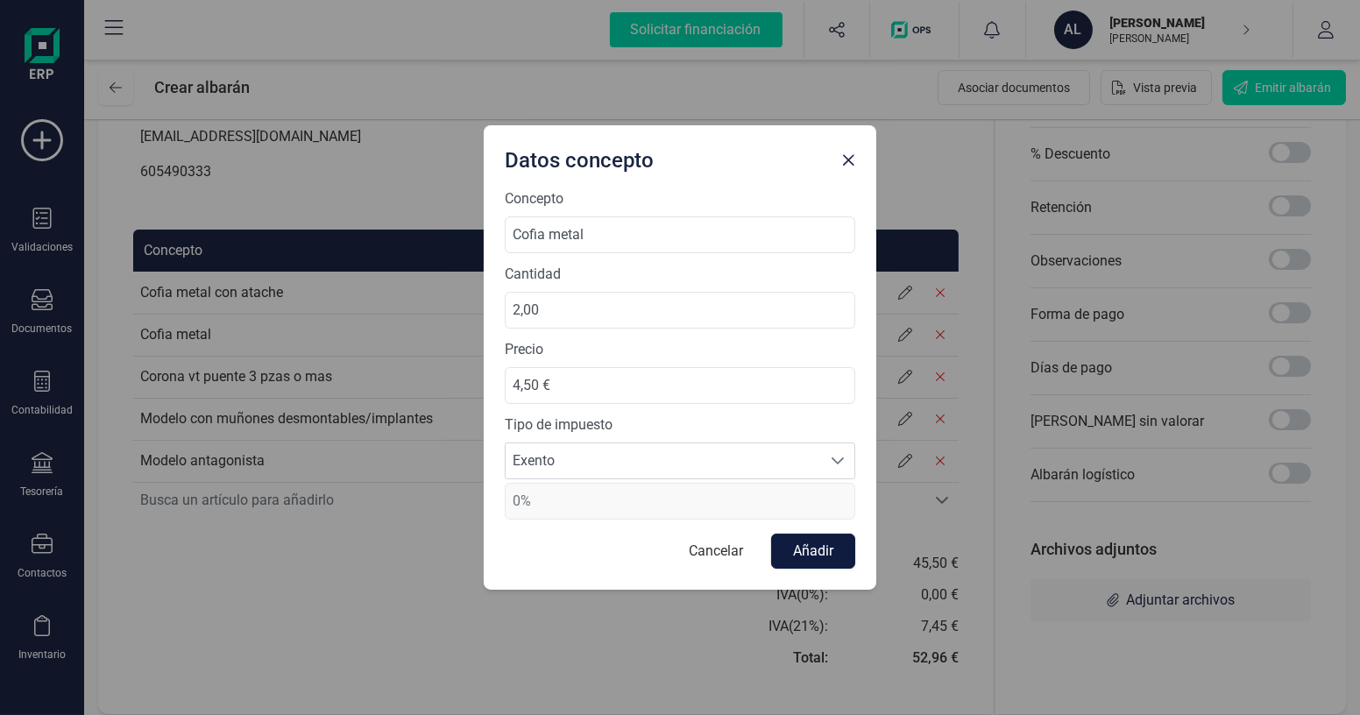
click at [788, 549] on button "Añadir" at bounding box center [813, 551] width 84 height 35
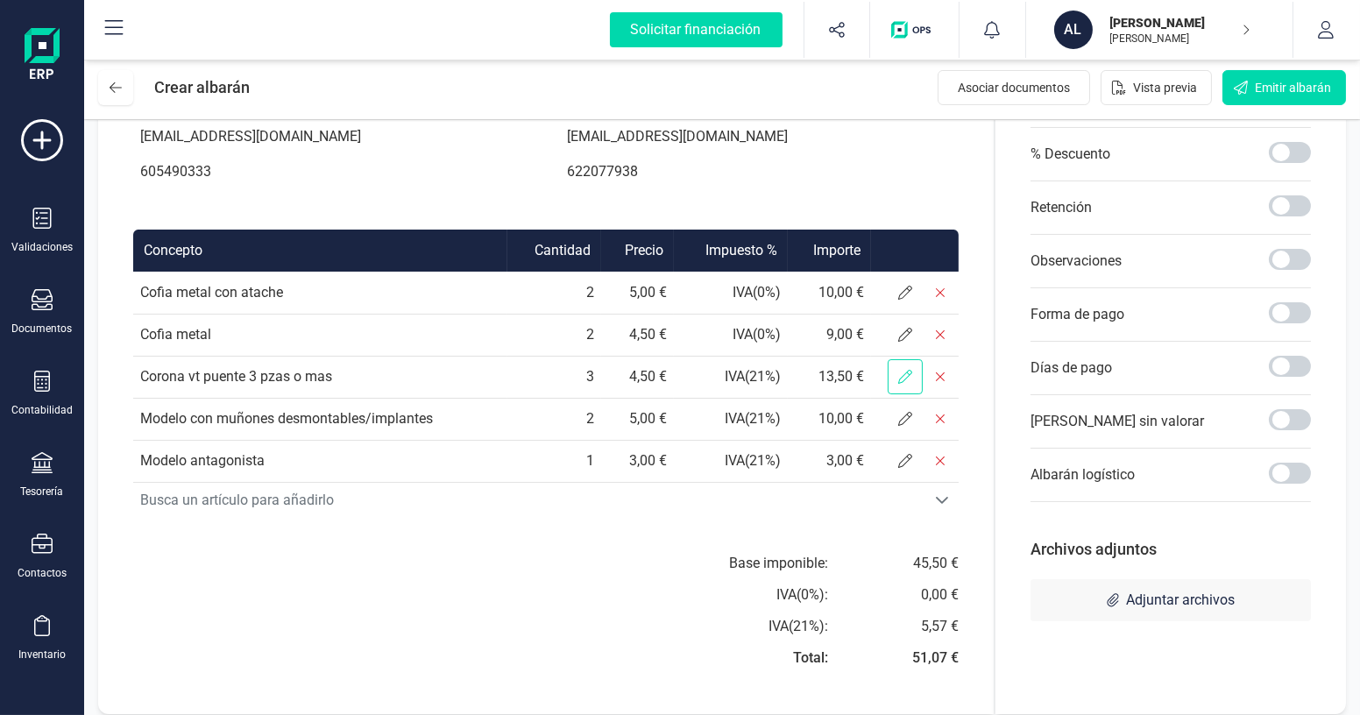
click at [912, 394] on span at bounding box center [905, 376] width 35 height 35
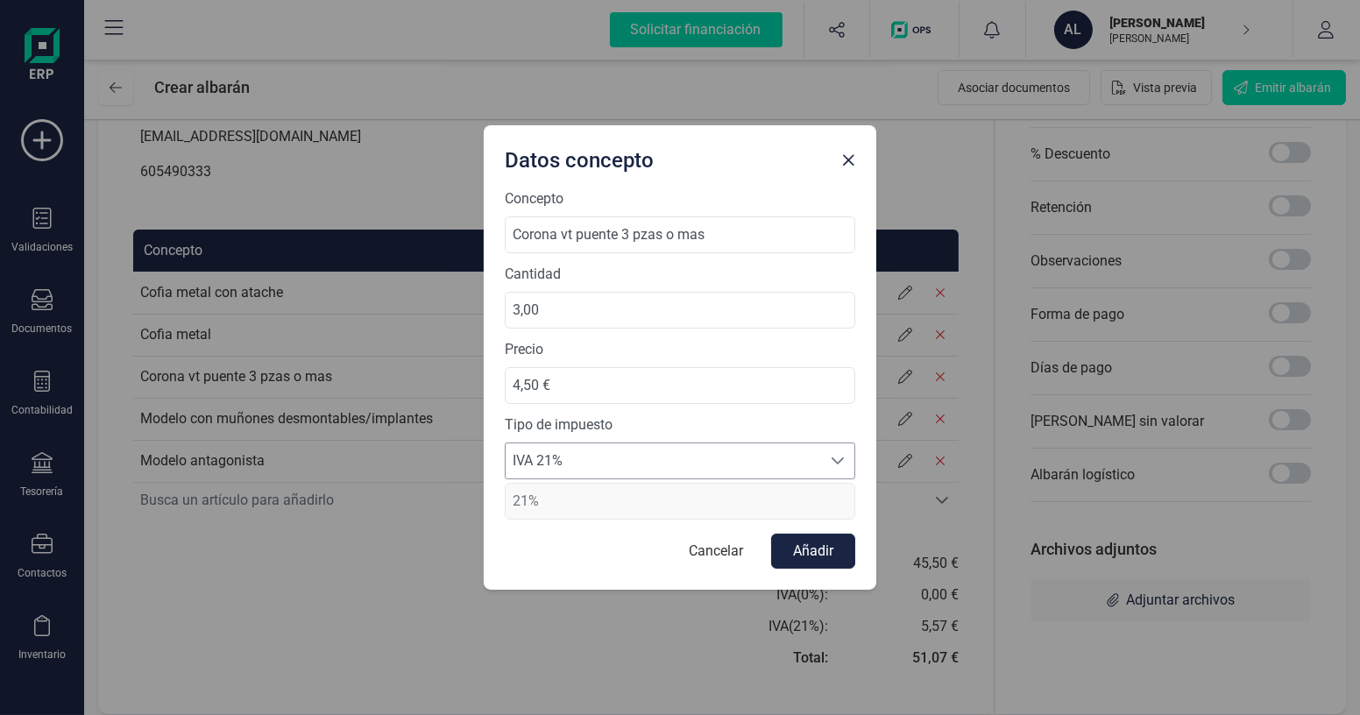
click at [669, 457] on span "IVA 21%" at bounding box center [663, 460] width 315 height 35
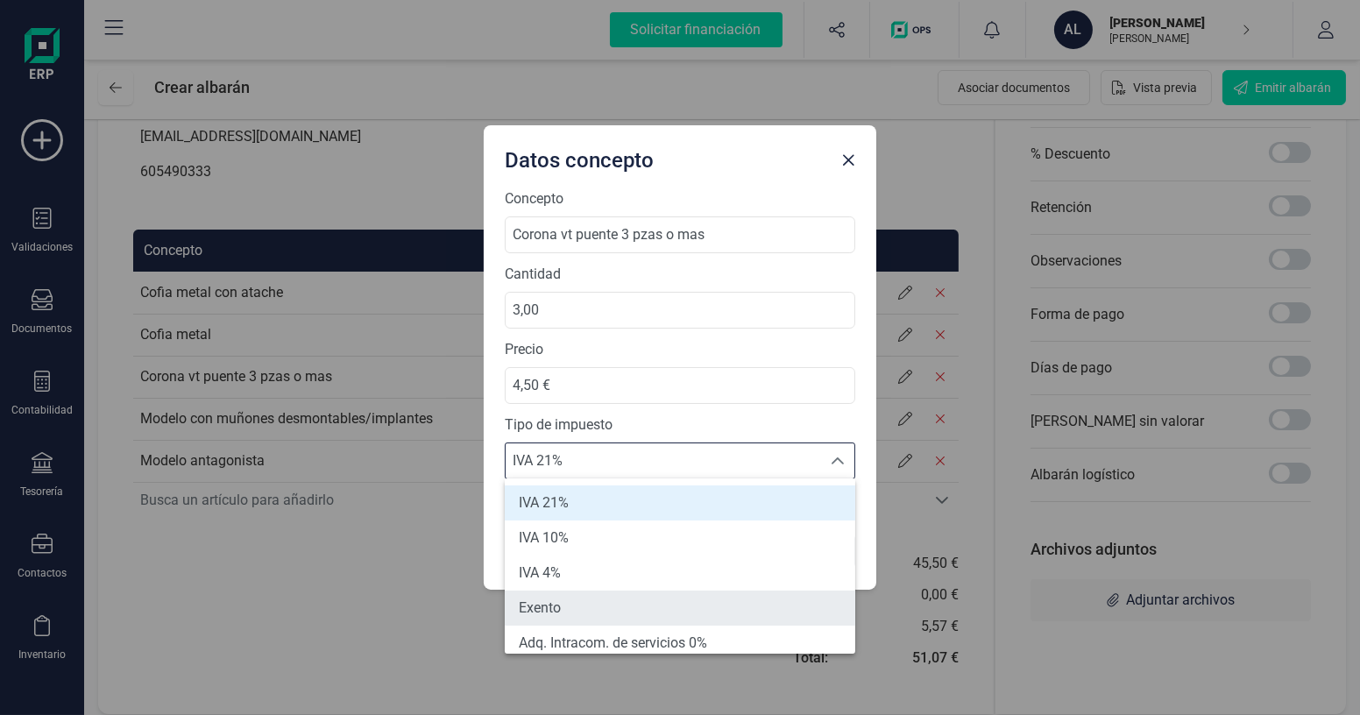
click at [559, 606] on span "Exento" at bounding box center [540, 608] width 42 height 21
type input "0%"
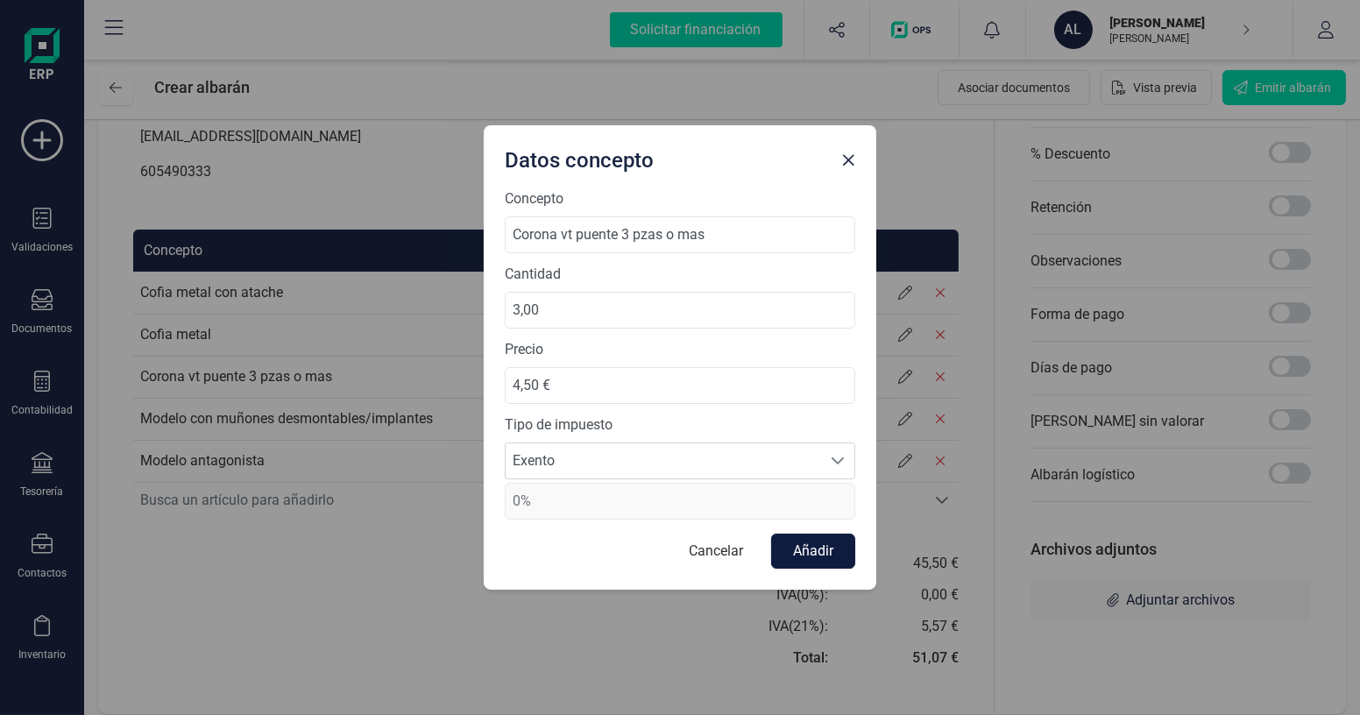
click at [785, 541] on button "Añadir" at bounding box center [813, 551] width 84 height 35
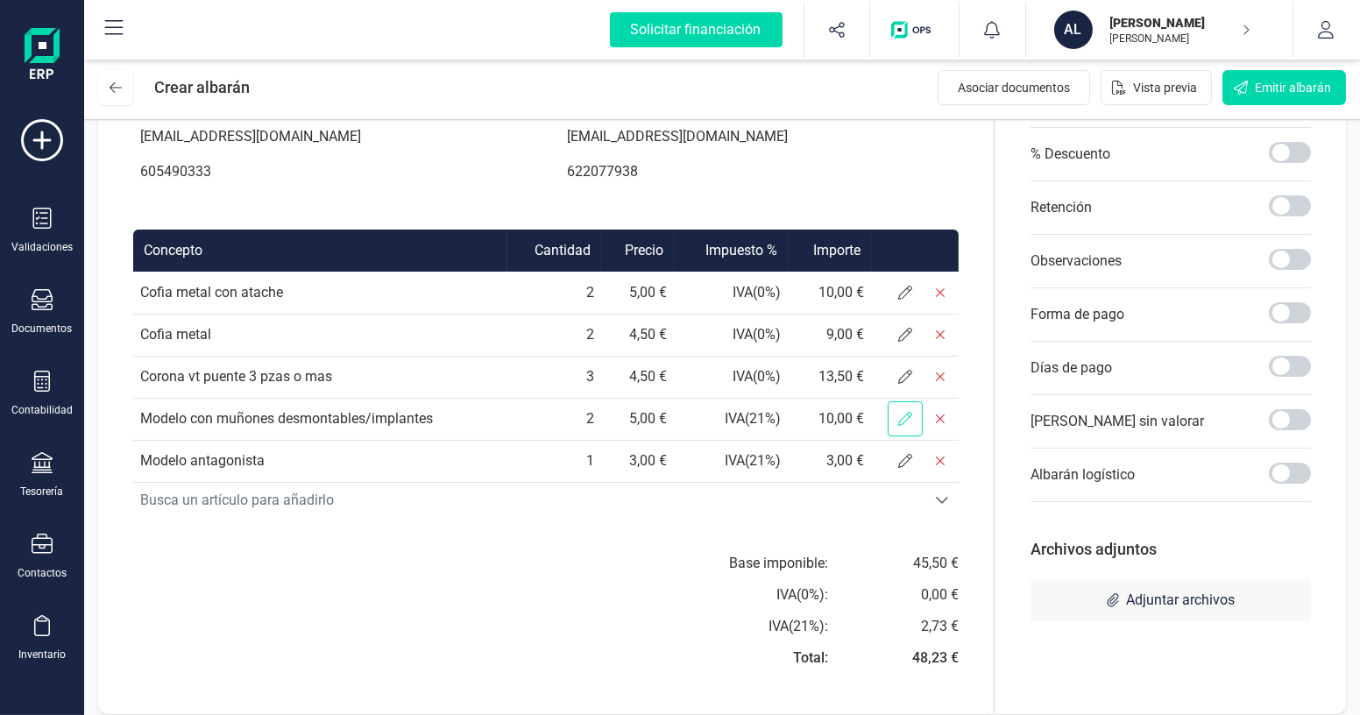
click at [904, 436] on span at bounding box center [905, 418] width 35 height 35
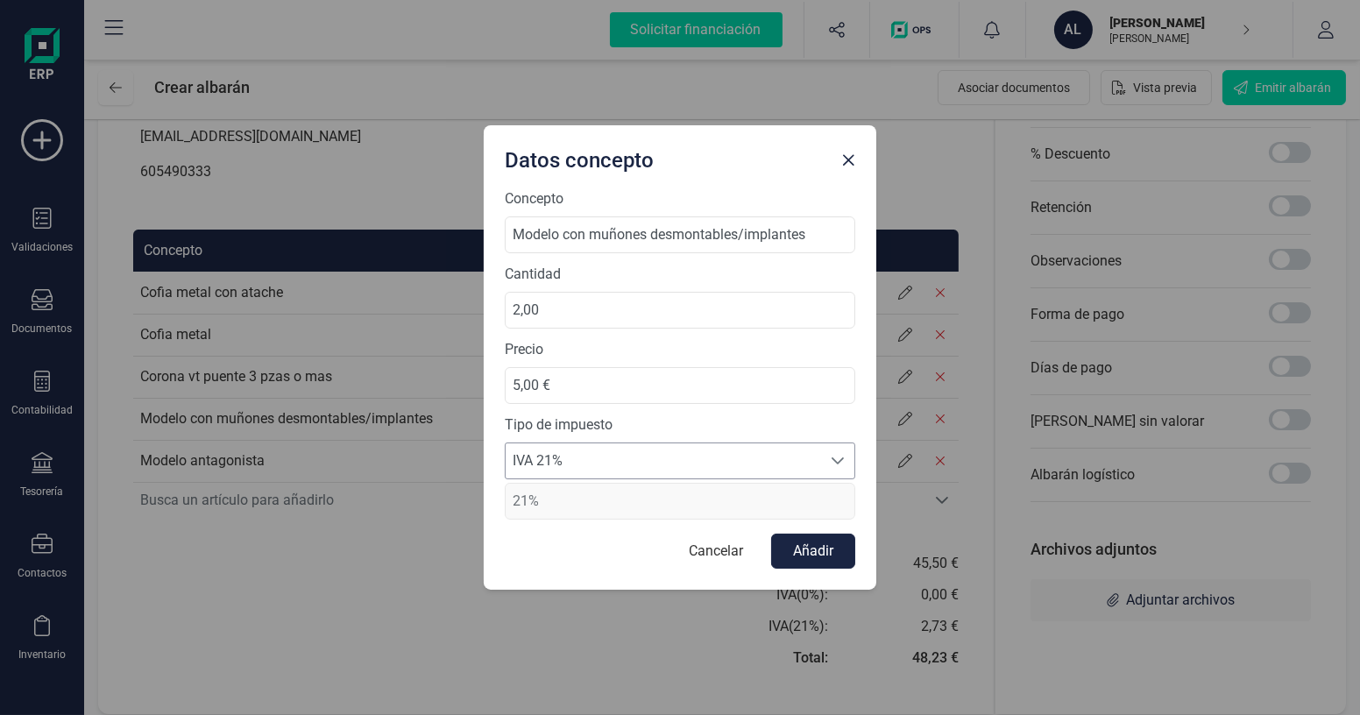
click at [633, 468] on span "IVA 21%" at bounding box center [663, 460] width 315 height 35
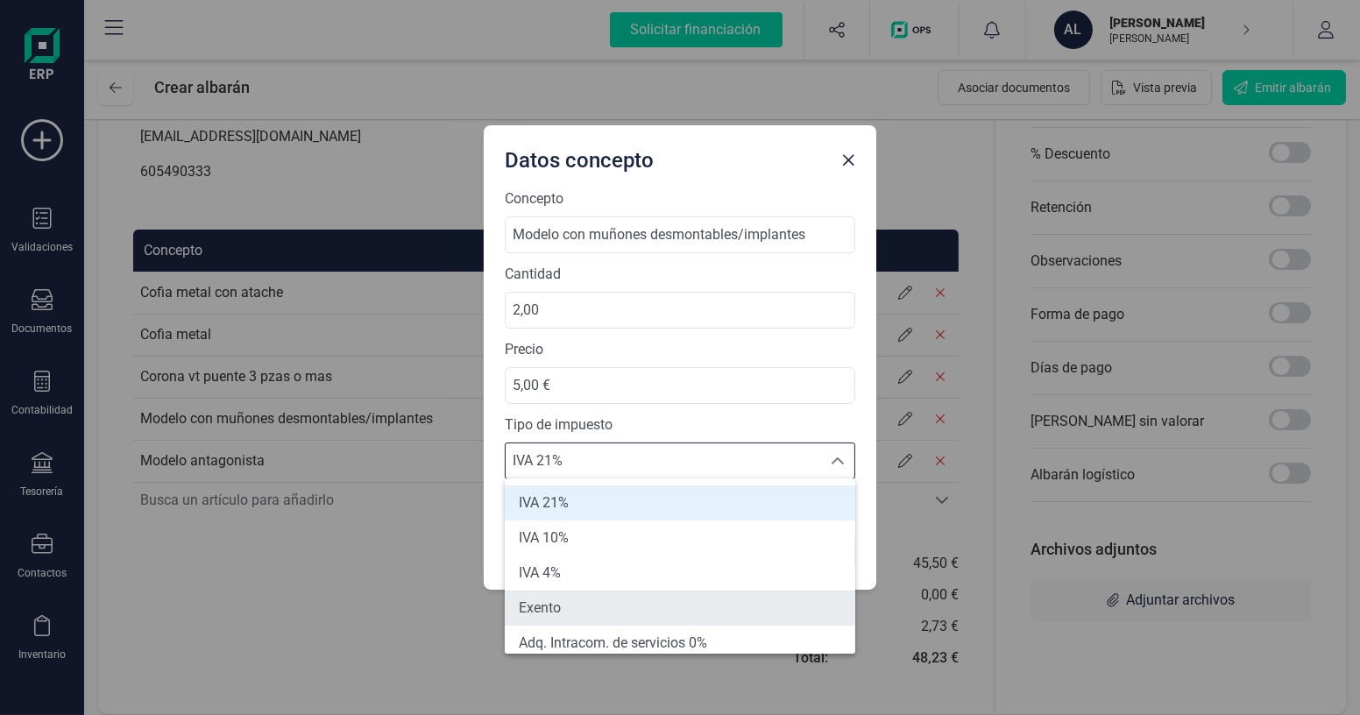
click at [567, 604] on li "Exento" at bounding box center [680, 608] width 351 height 35
type input "0%"
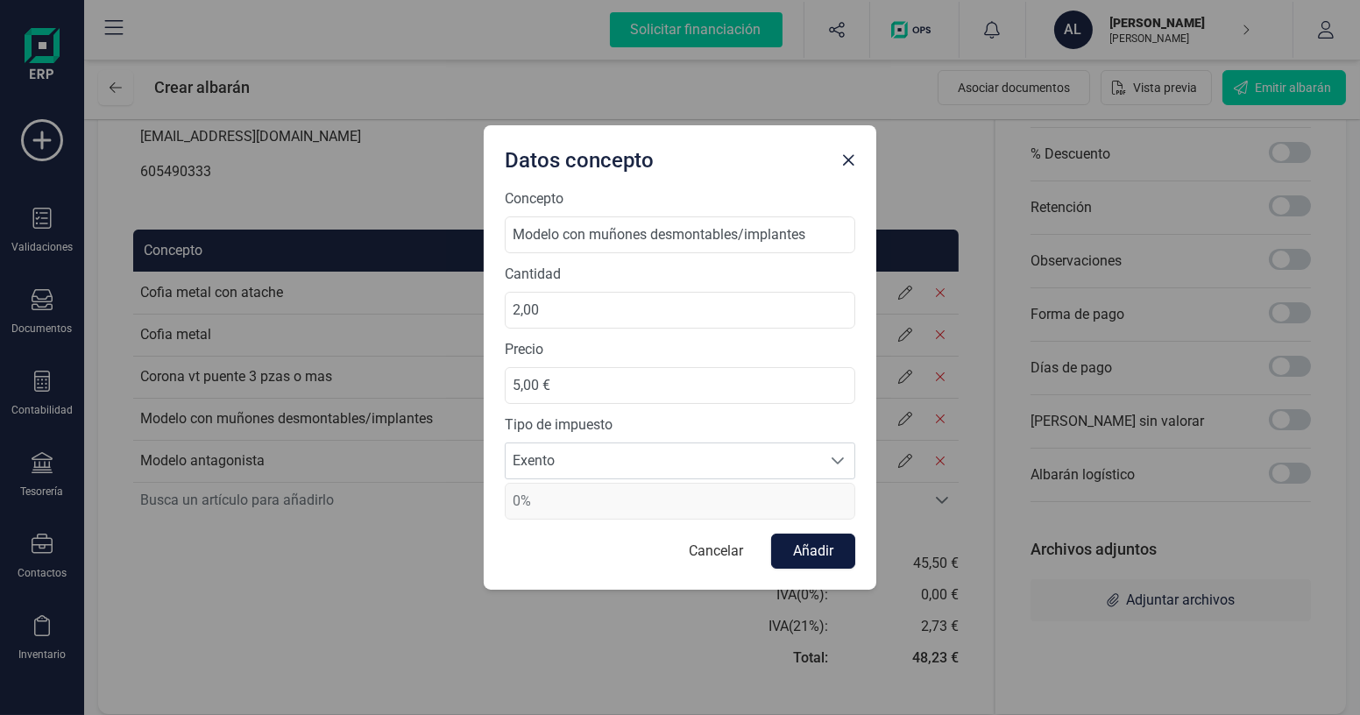
click at [810, 543] on button "Añadir" at bounding box center [813, 551] width 84 height 35
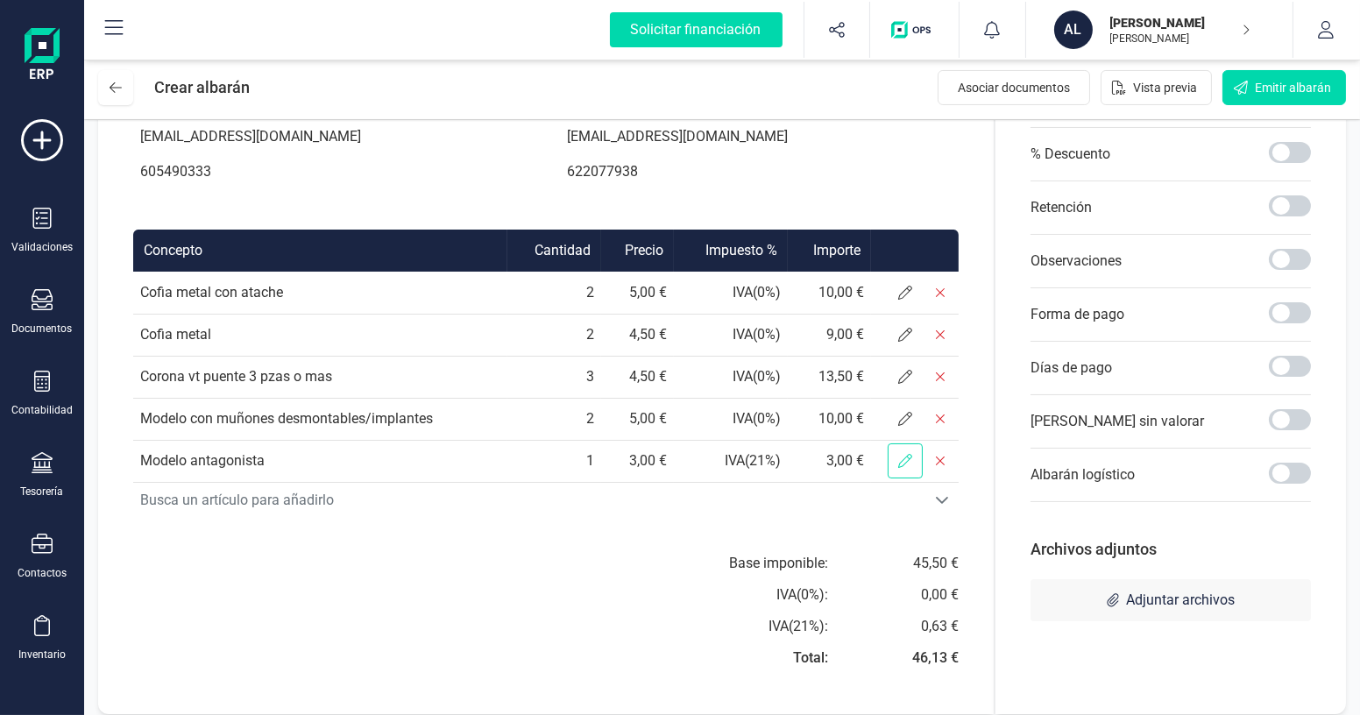
click at [912, 472] on span at bounding box center [905, 460] width 35 height 35
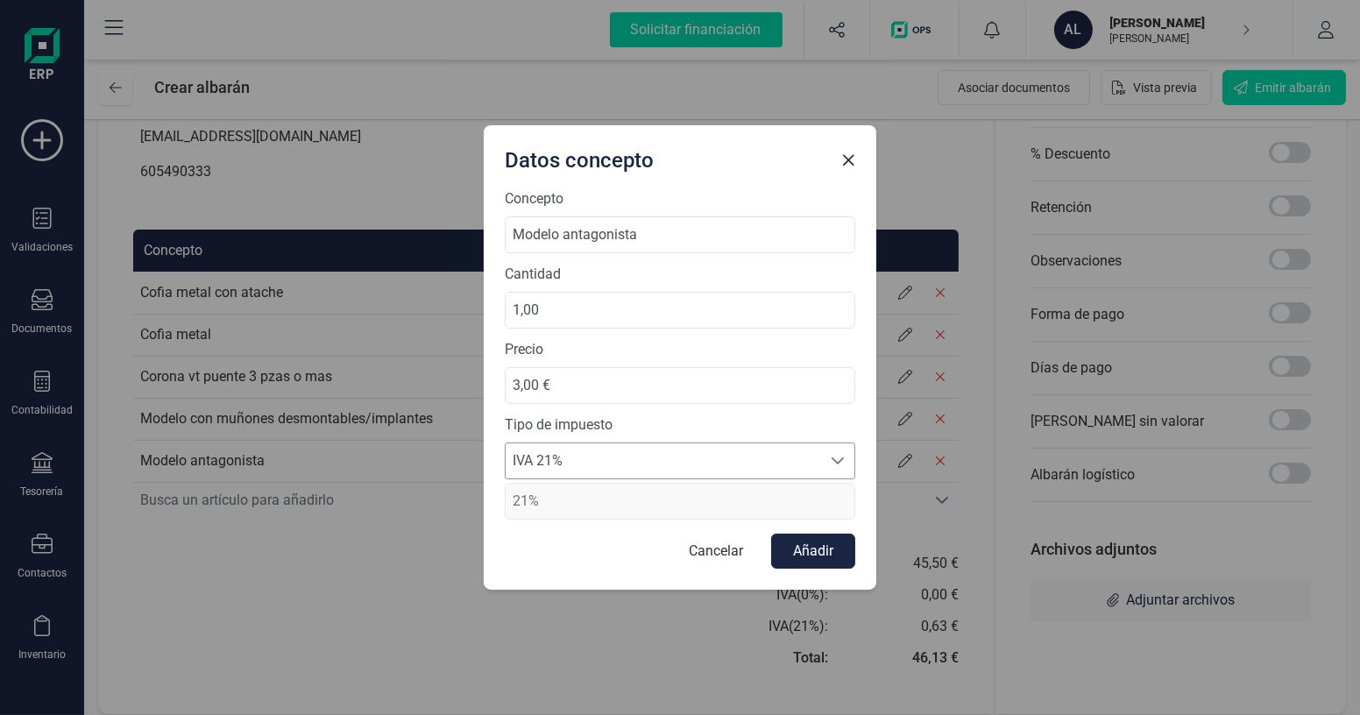
click at [625, 462] on span "IVA 21%" at bounding box center [663, 460] width 315 height 35
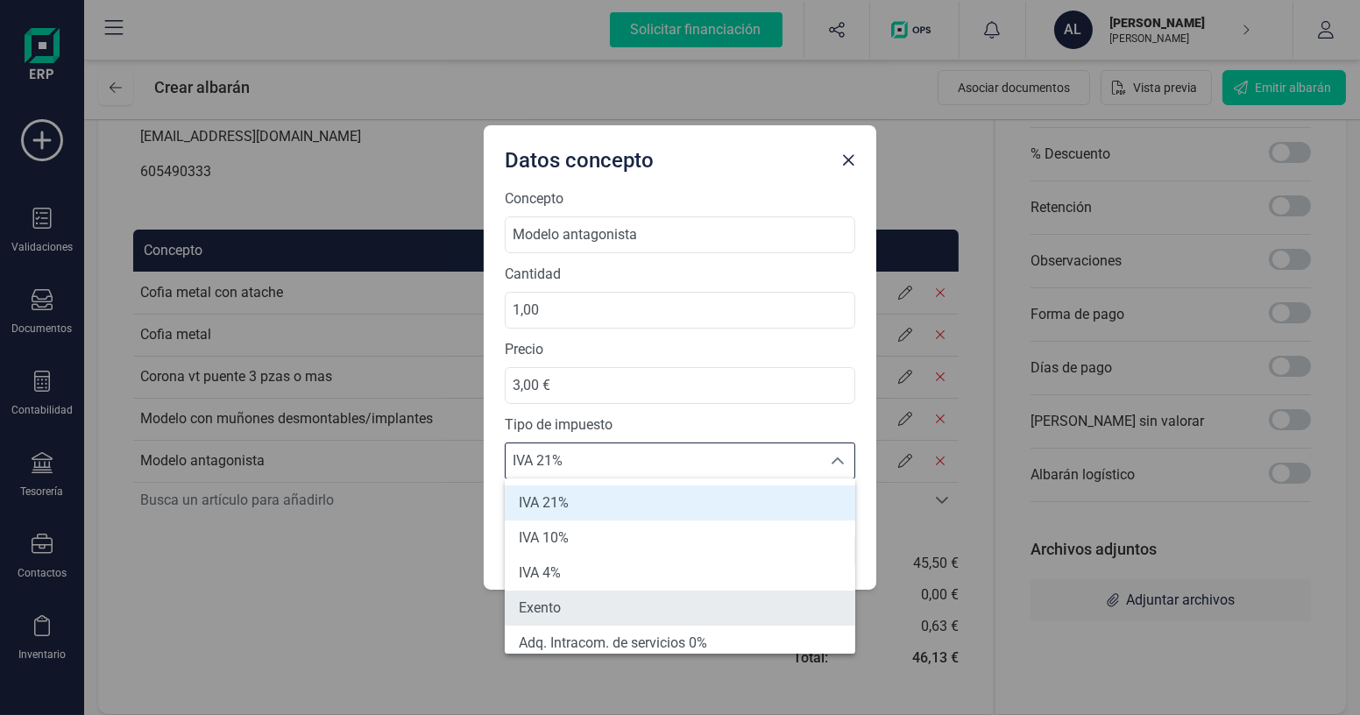
click at [584, 603] on li "Exento" at bounding box center [680, 608] width 351 height 35
type input "0%"
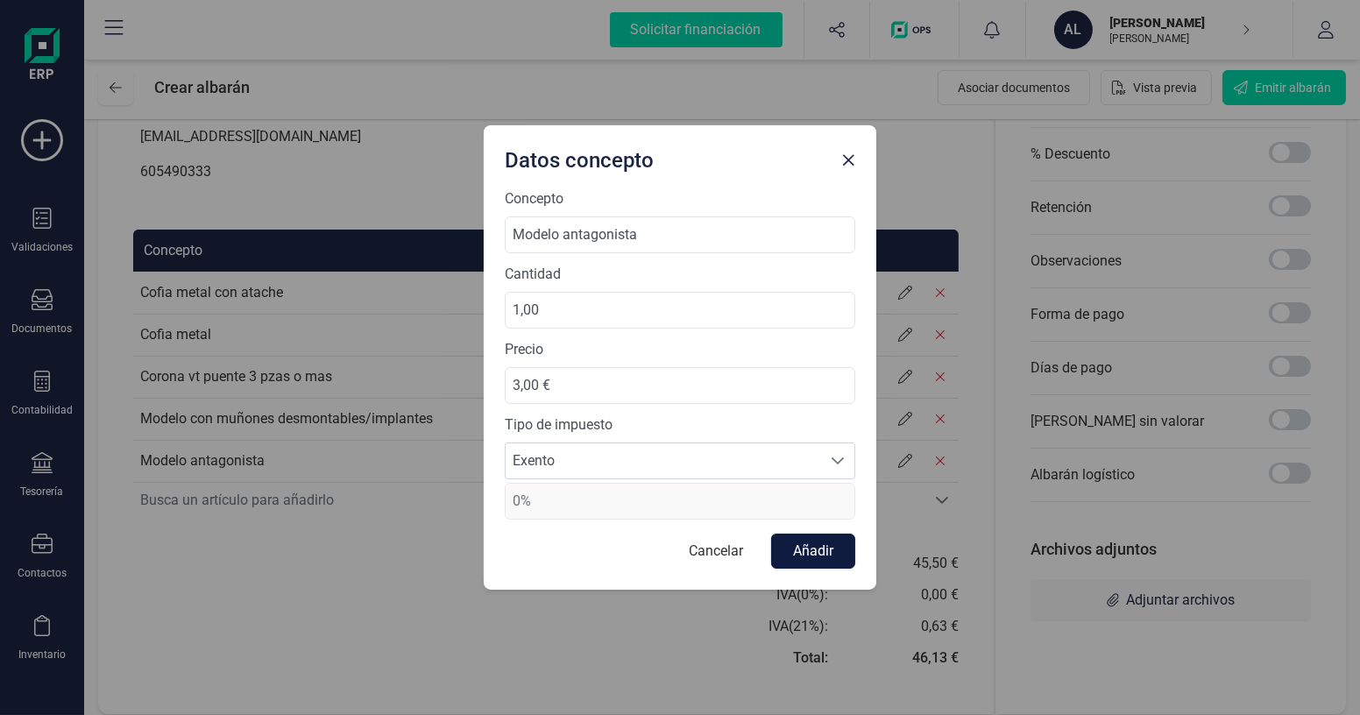
click at [800, 549] on button "Añadir" at bounding box center [813, 551] width 84 height 35
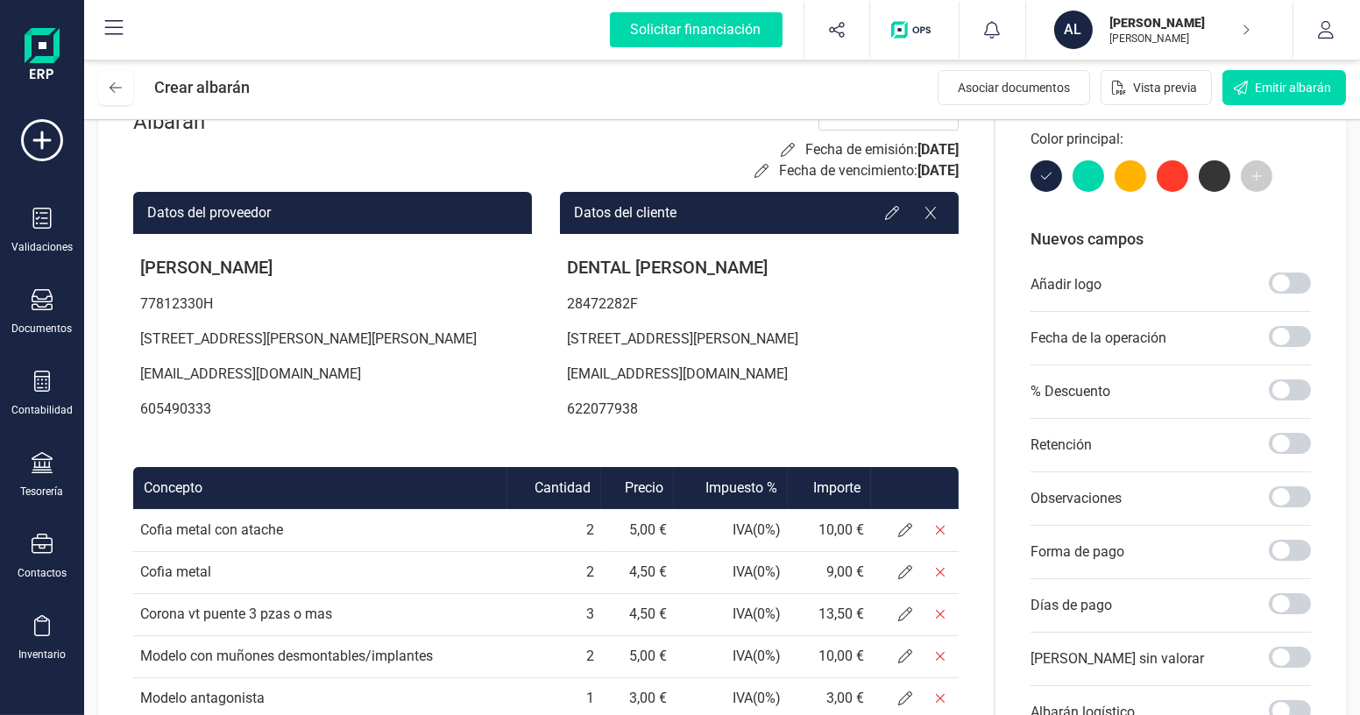
scroll to position [0, 0]
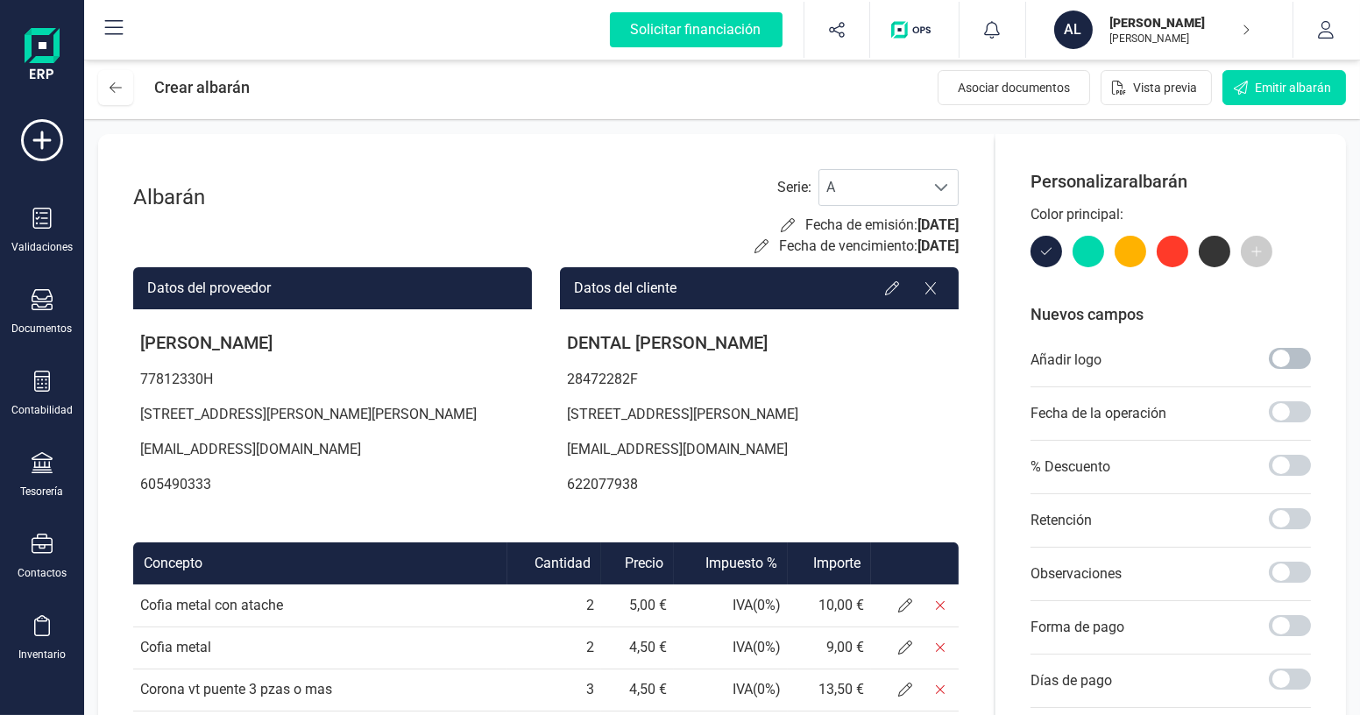
click at [1297, 358] on span at bounding box center [1290, 358] width 42 height 21
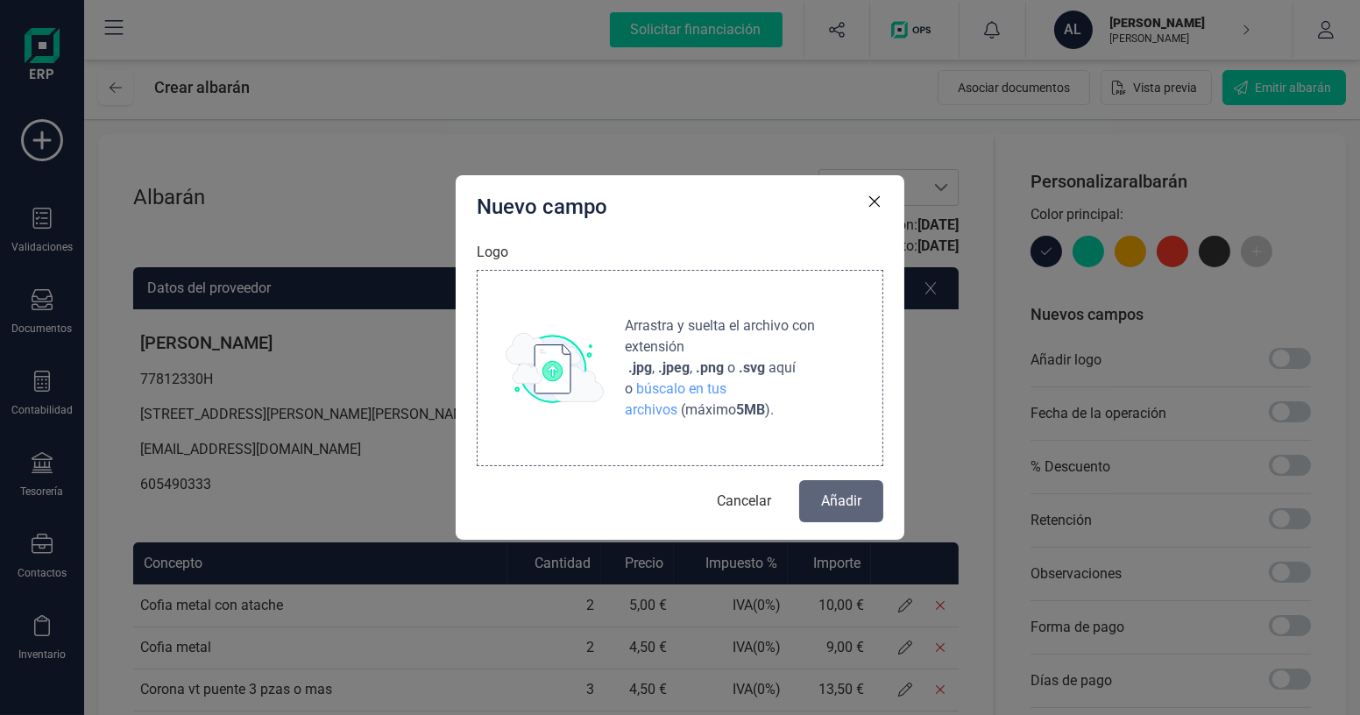
click at [601, 358] on img at bounding box center [555, 368] width 98 height 70
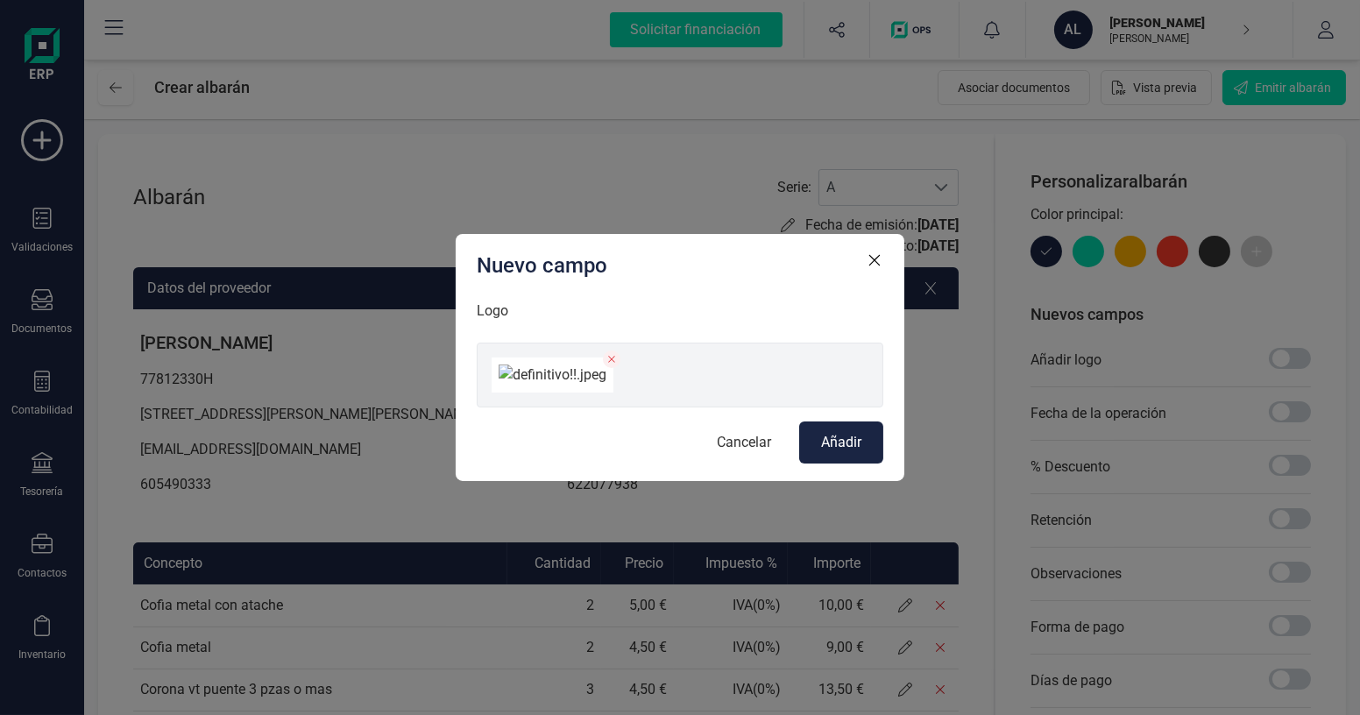
click at [873, 464] on button "Añadir" at bounding box center [841, 442] width 84 height 42
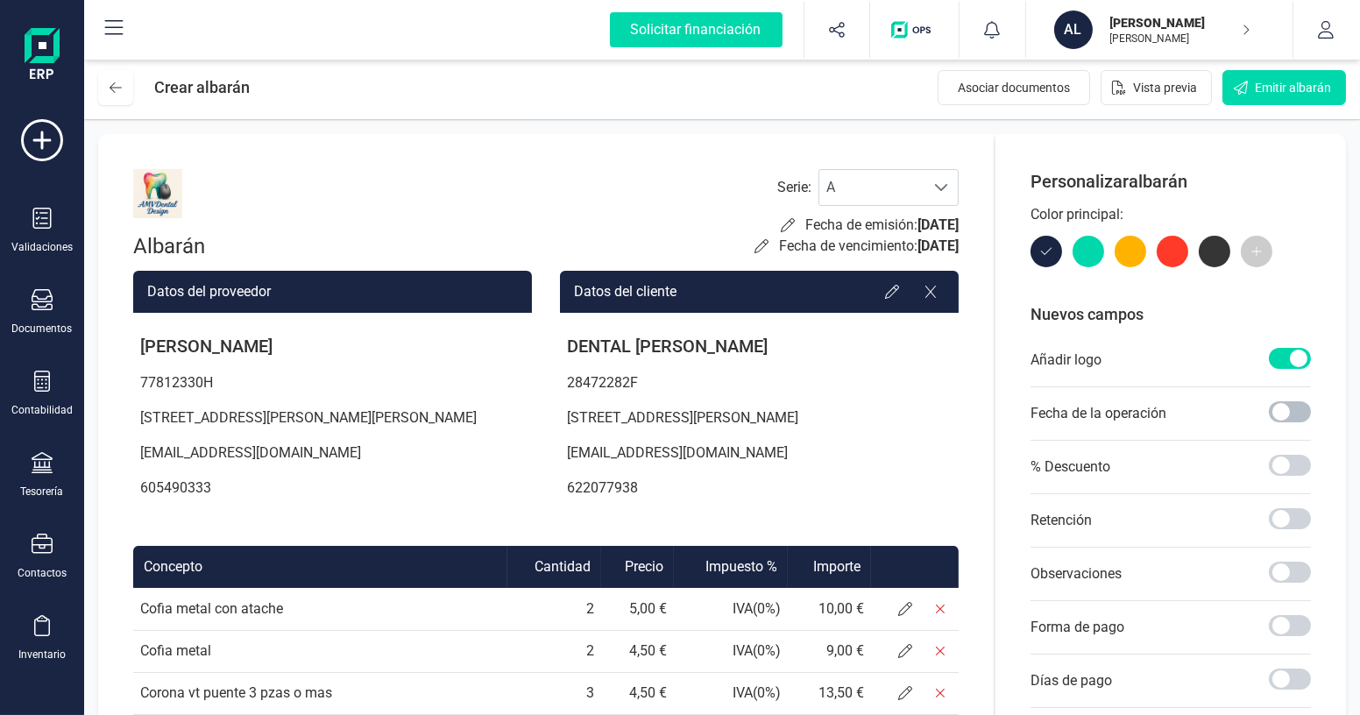
click at [1293, 411] on span at bounding box center [1290, 411] width 42 height 21
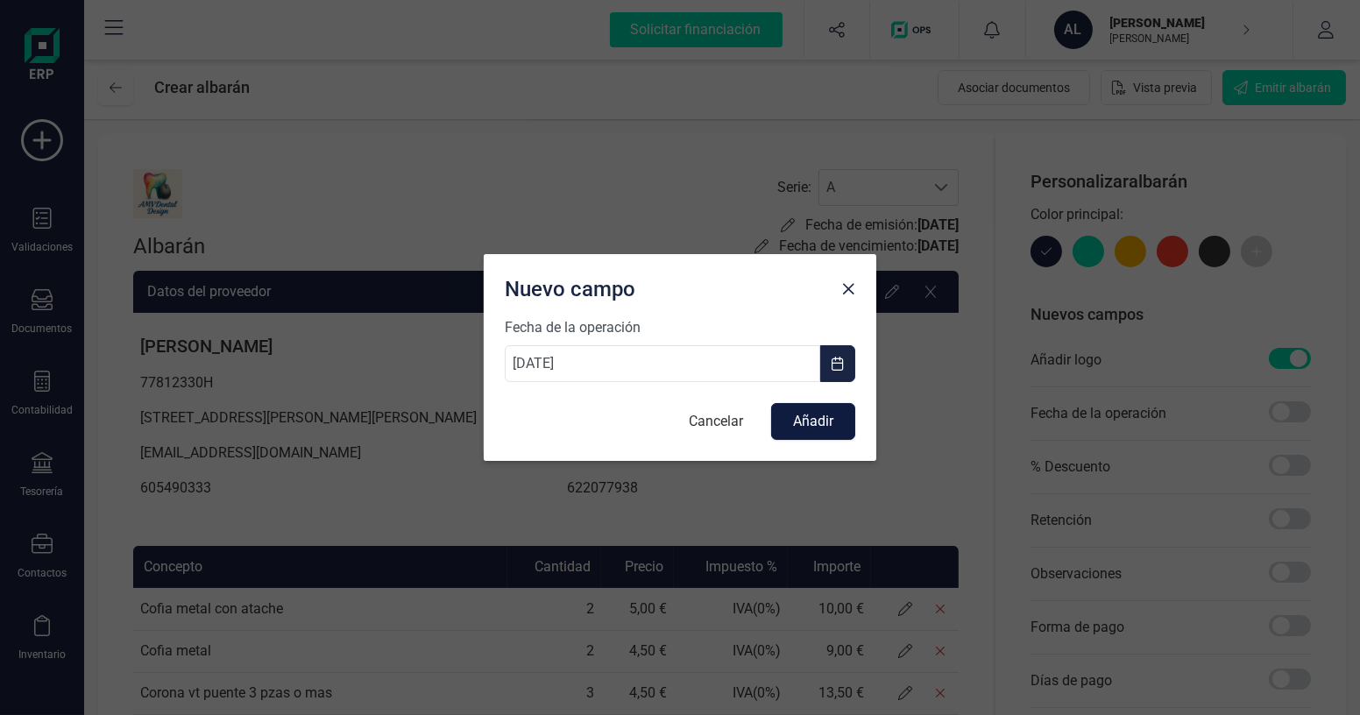
click at [803, 418] on button "Añadir" at bounding box center [813, 421] width 84 height 37
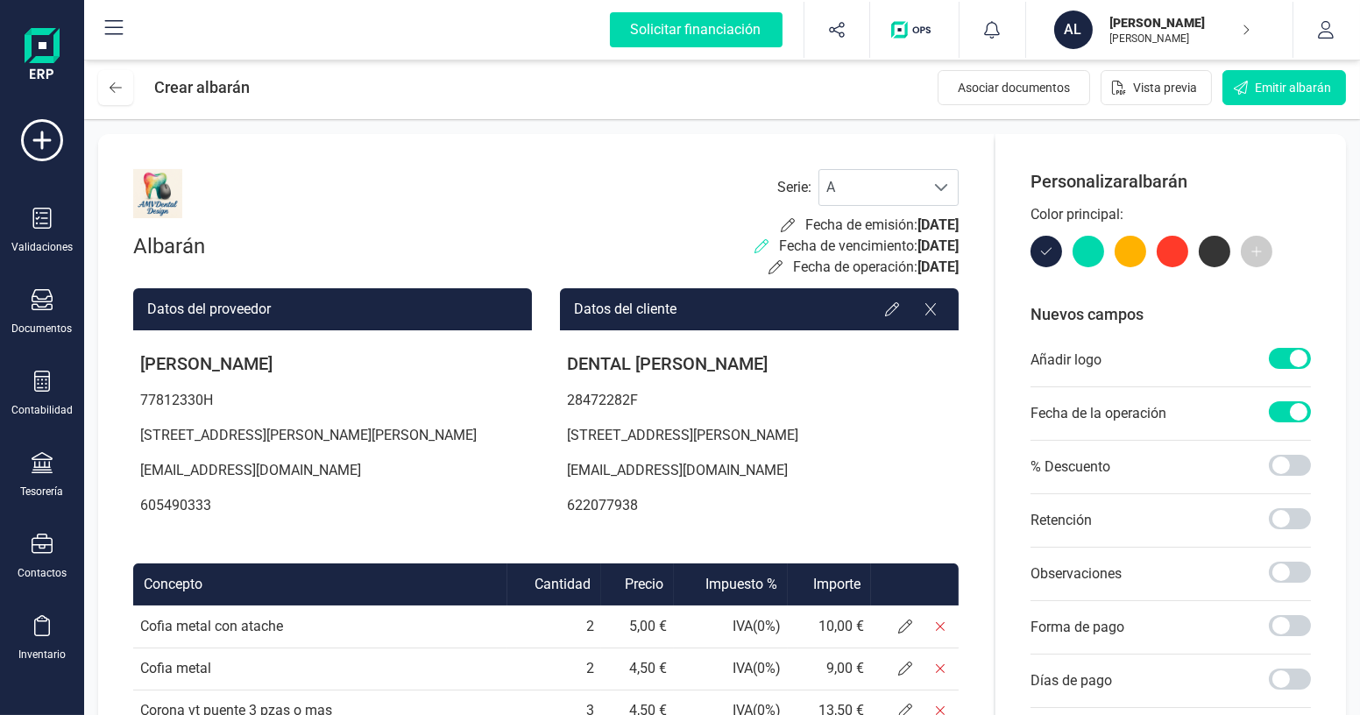
click at [754, 244] on icon at bounding box center [761, 246] width 14 height 14
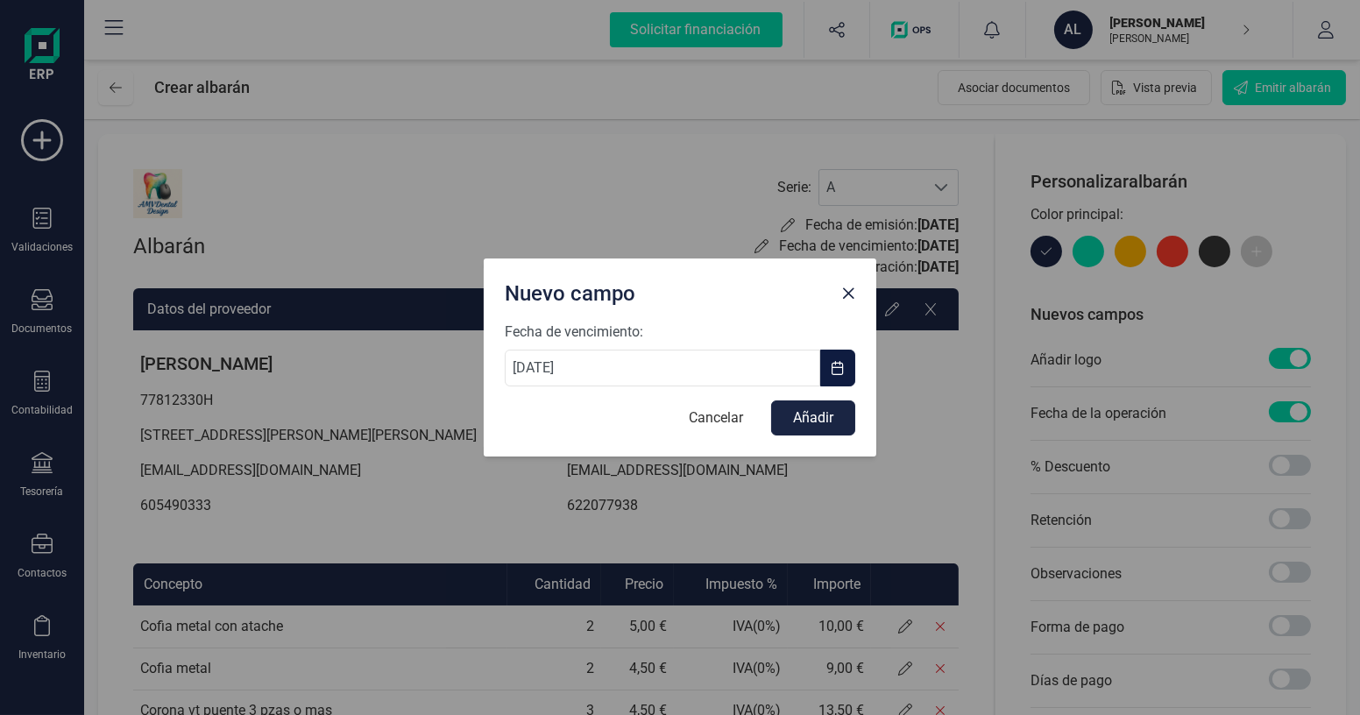
click at [847, 369] on button "button" at bounding box center [837, 368] width 35 height 37
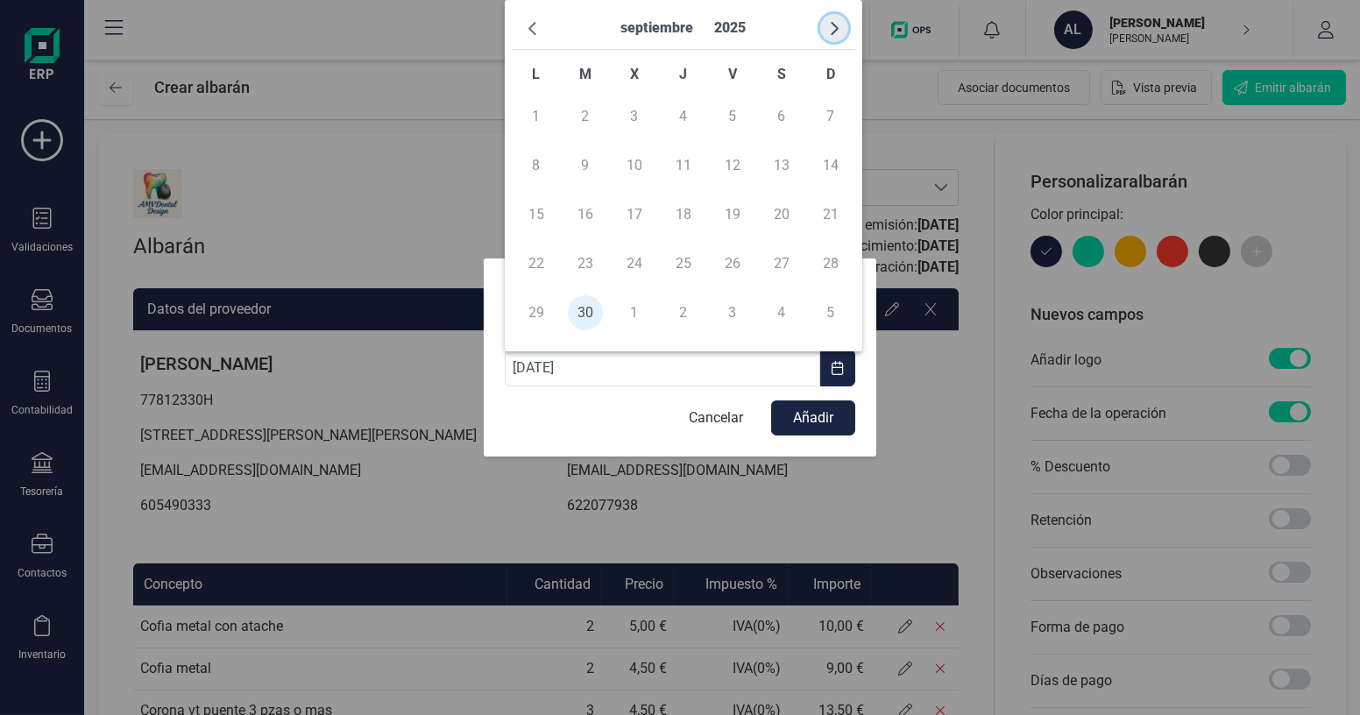
click at [832, 25] on span "button" at bounding box center [834, 28] width 14 height 14
click at [837, 120] on span "5" at bounding box center [830, 116] width 35 height 35
type input "[DATE]"
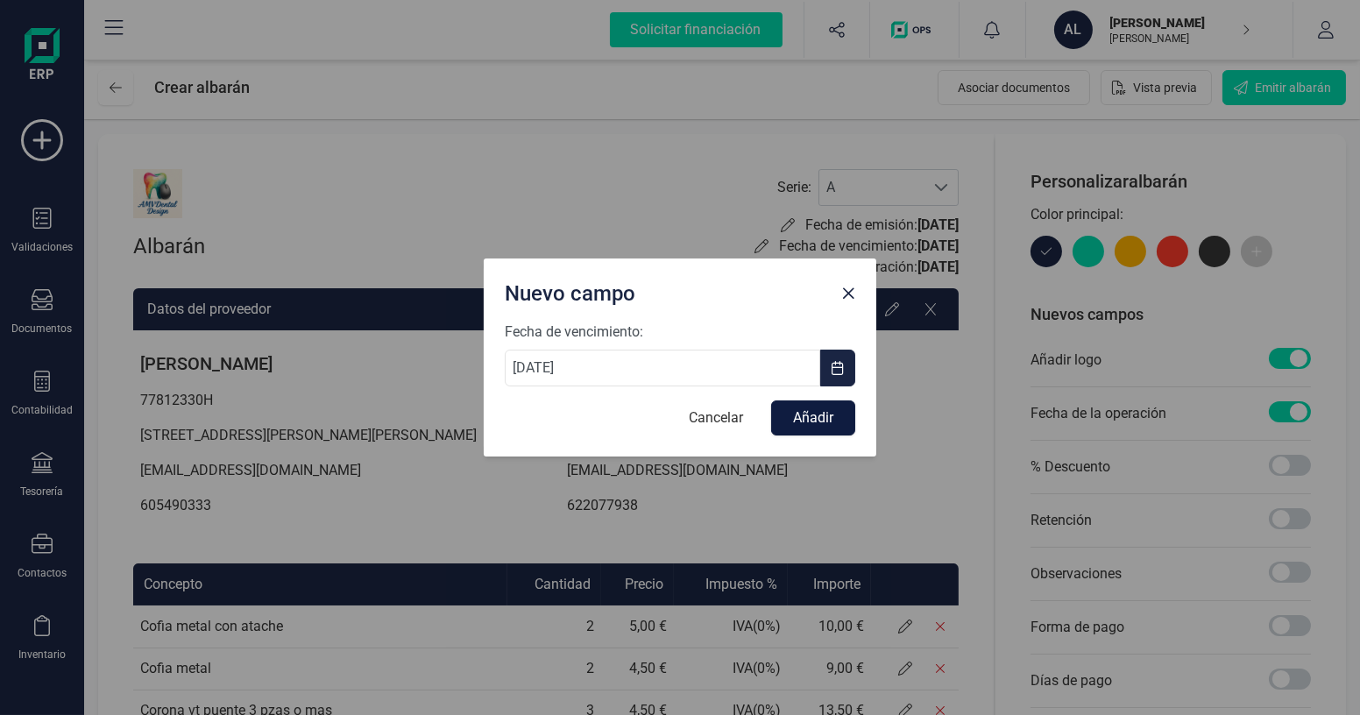
click at [826, 414] on button "Añadir" at bounding box center [813, 417] width 84 height 35
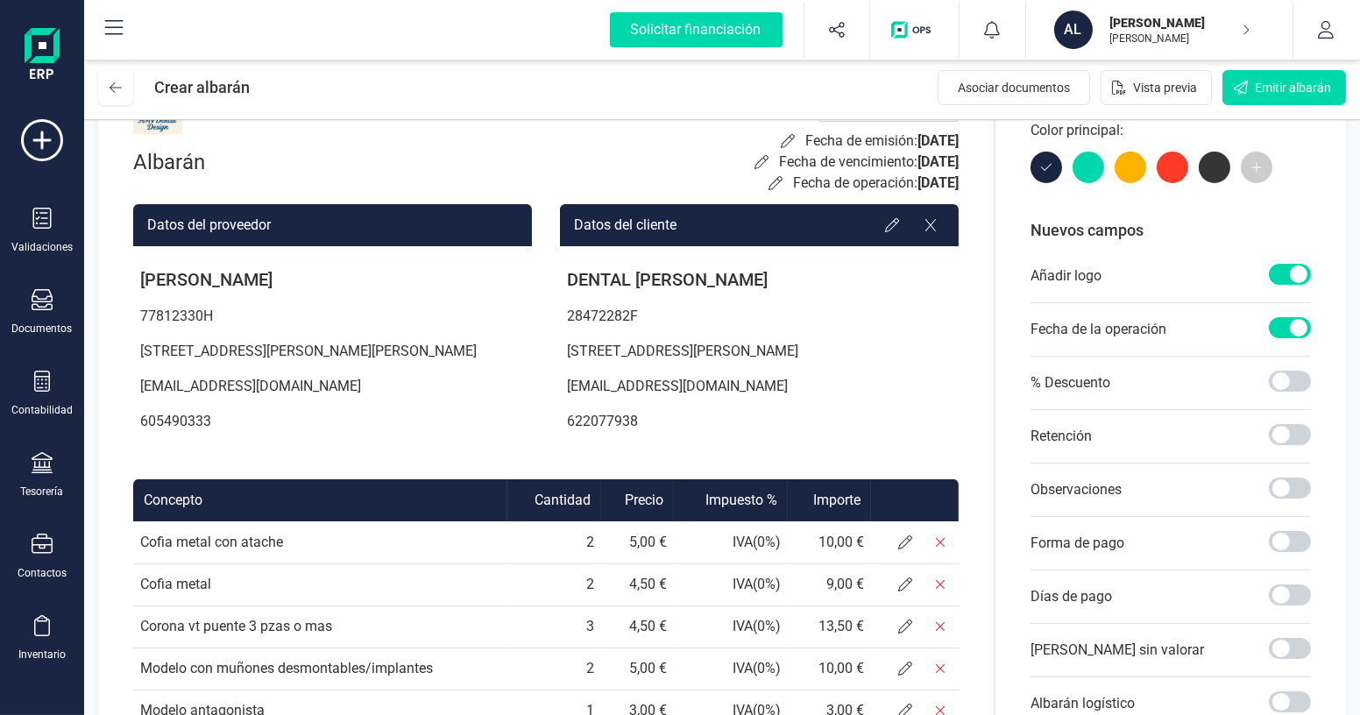
scroll to position [159, 0]
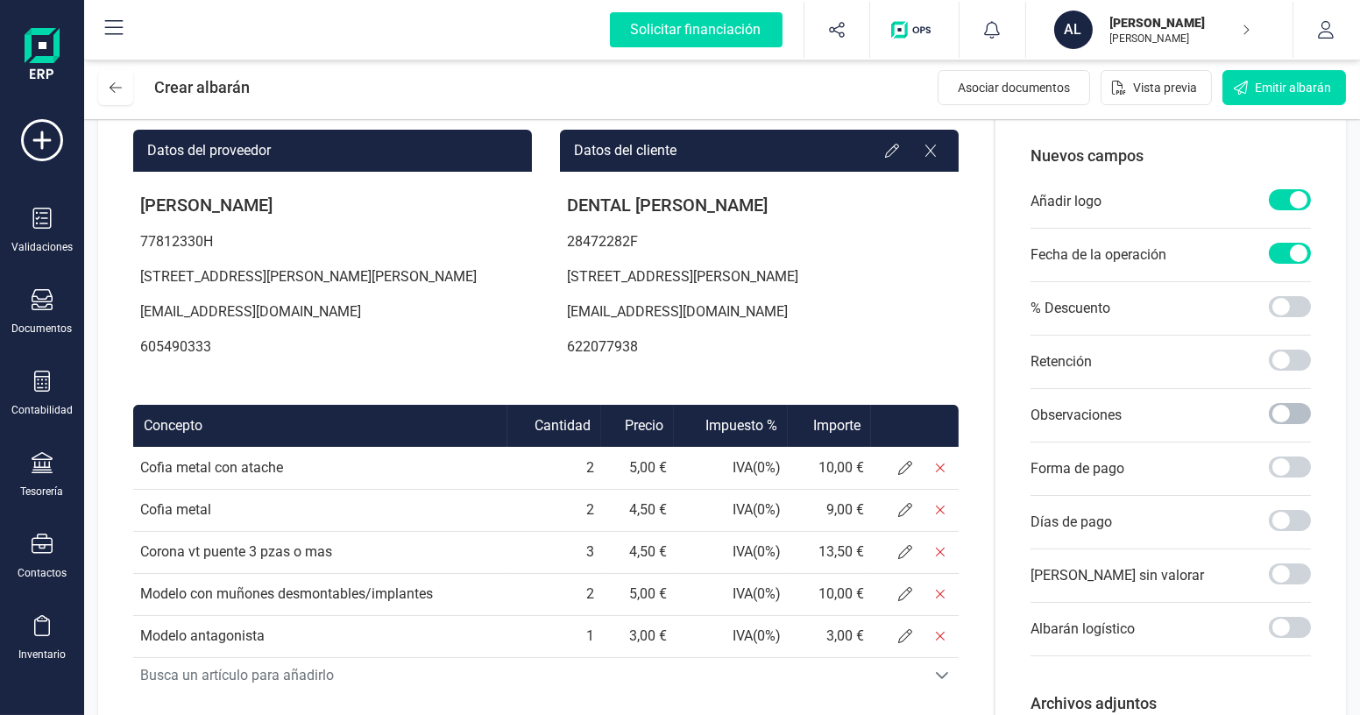
click at [1298, 412] on span at bounding box center [1290, 413] width 42 height 21
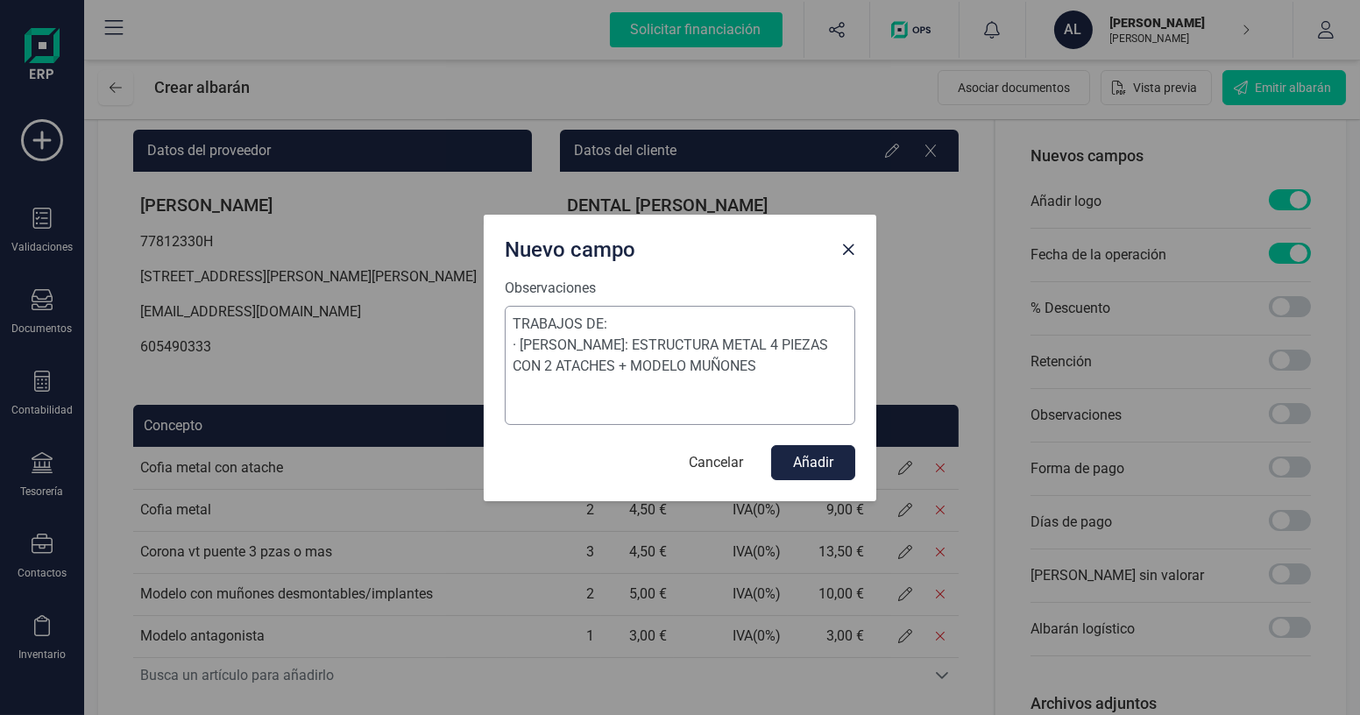
click at [687, 371] on textarea "TRABAJOS DE: · [PERSON_NAME]: ESTRUCTURA METAL 4 PIEZAS CON 2 ATACHES + MODELO …" at bounding box center [680, 365] width 351 height 119
click at [796, 365] on textarea "TRABAJOS DE: · [PERSON_NAME]: ESTRUCTURA METAL 4 PIEZAS CON 2 ATACHES + MODELO …" at bounding box center [680, 365] width 351 height 119
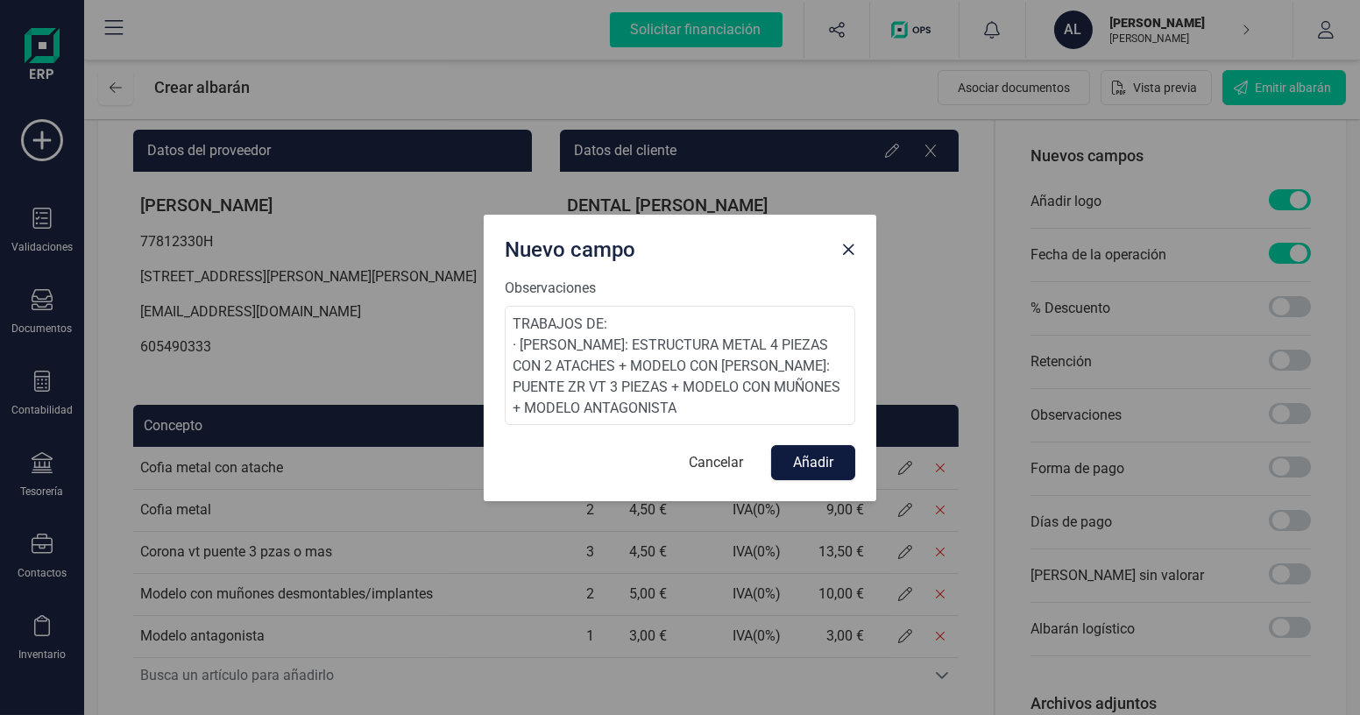
type textarea "TRABAJOS DE: · [PERSON_NAME]: ESTRUCTURA METAL 4 PIEZAS CON 2 ATACHES + MODELO …"
click at [796, 456] on button "Añadir" at bounding box center [813, 462] width 84 height 35
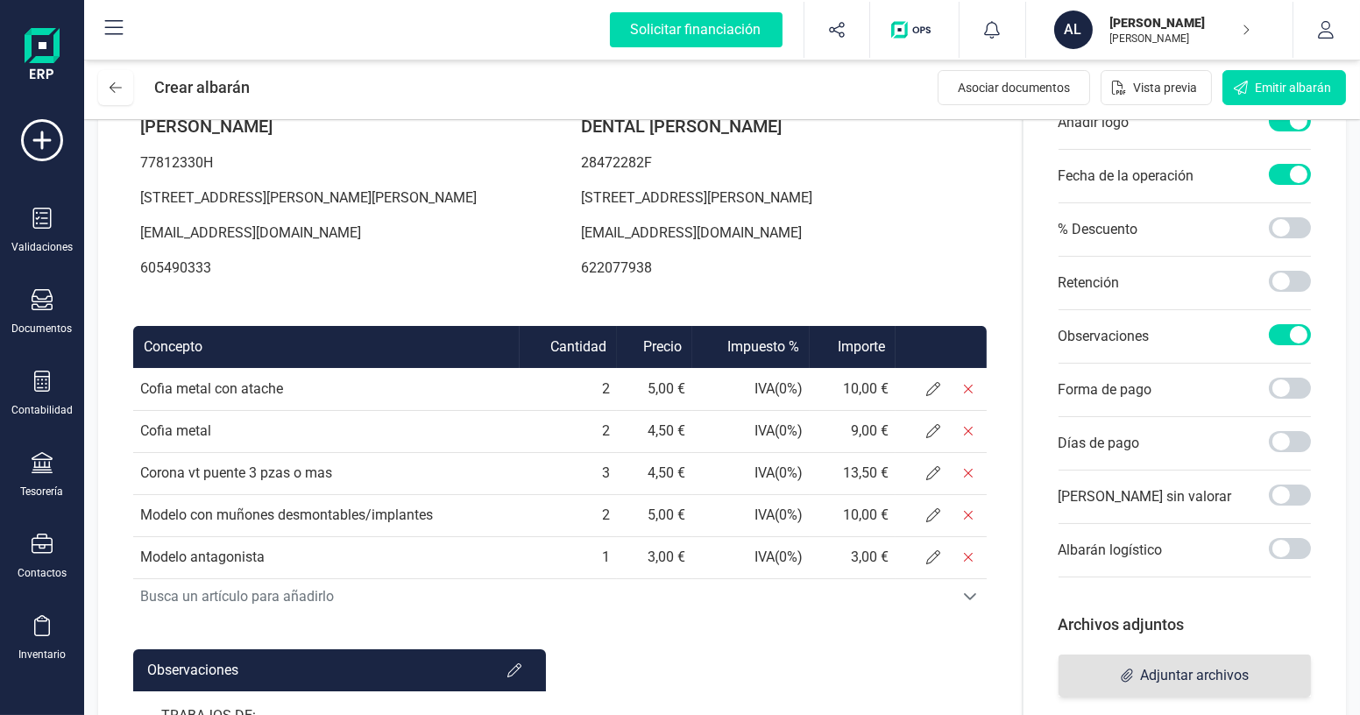
scroll to position [234, 0]
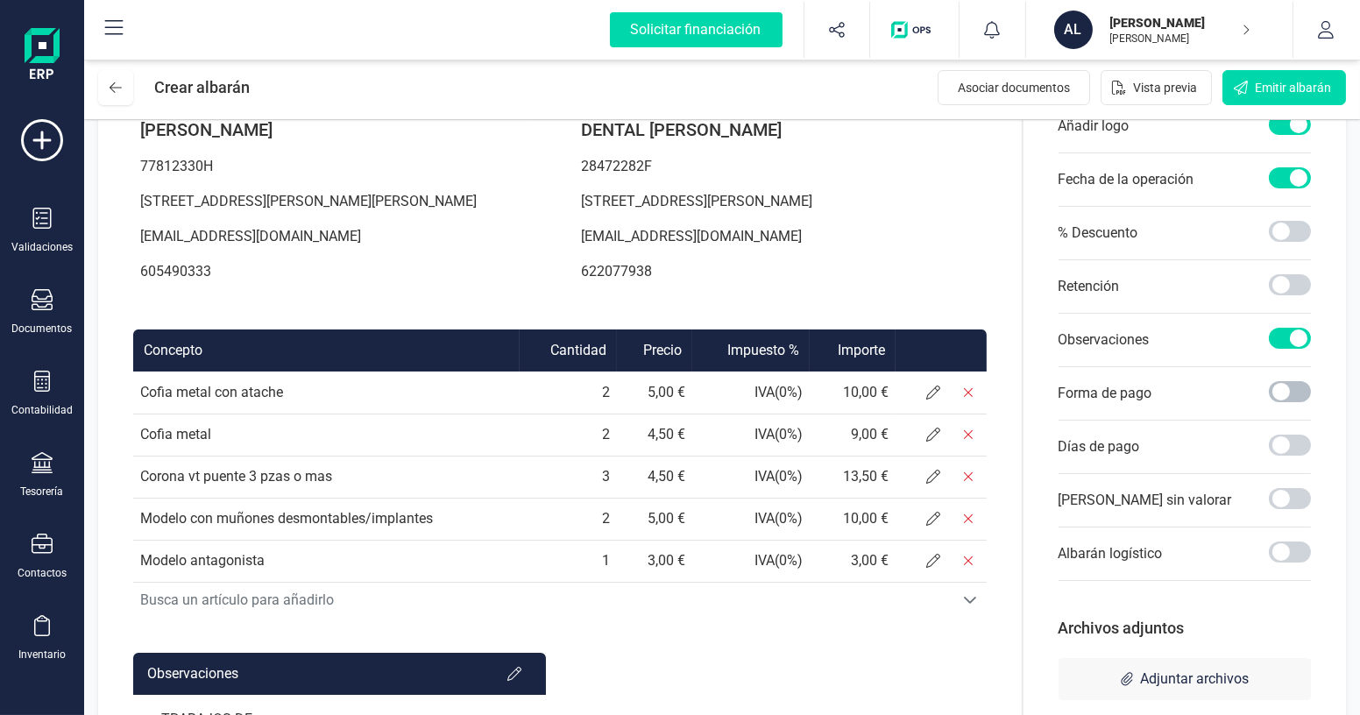
click at [1285, 386] on span at bounding box center [1290, 391] width 42 height 21
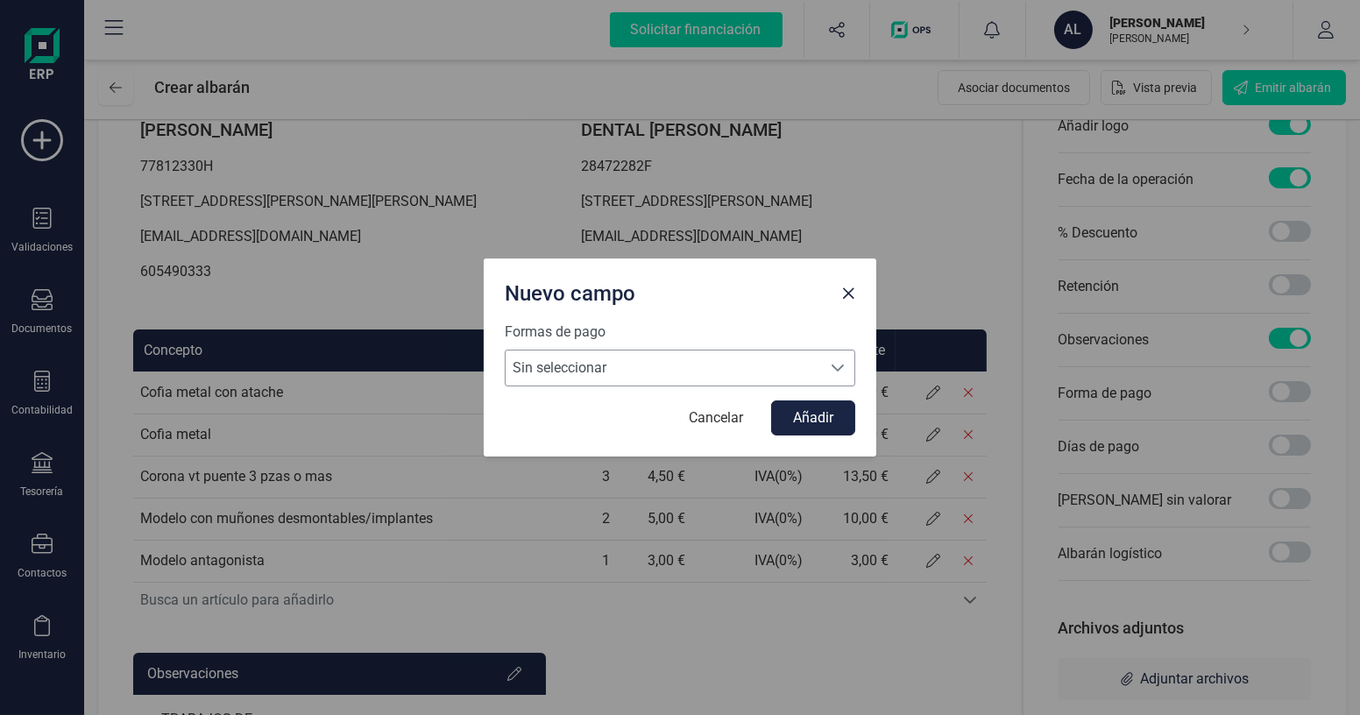
click at [680, 367] on span "Sin seleccionar" at bounding box center [663, 368] width 315 height 35
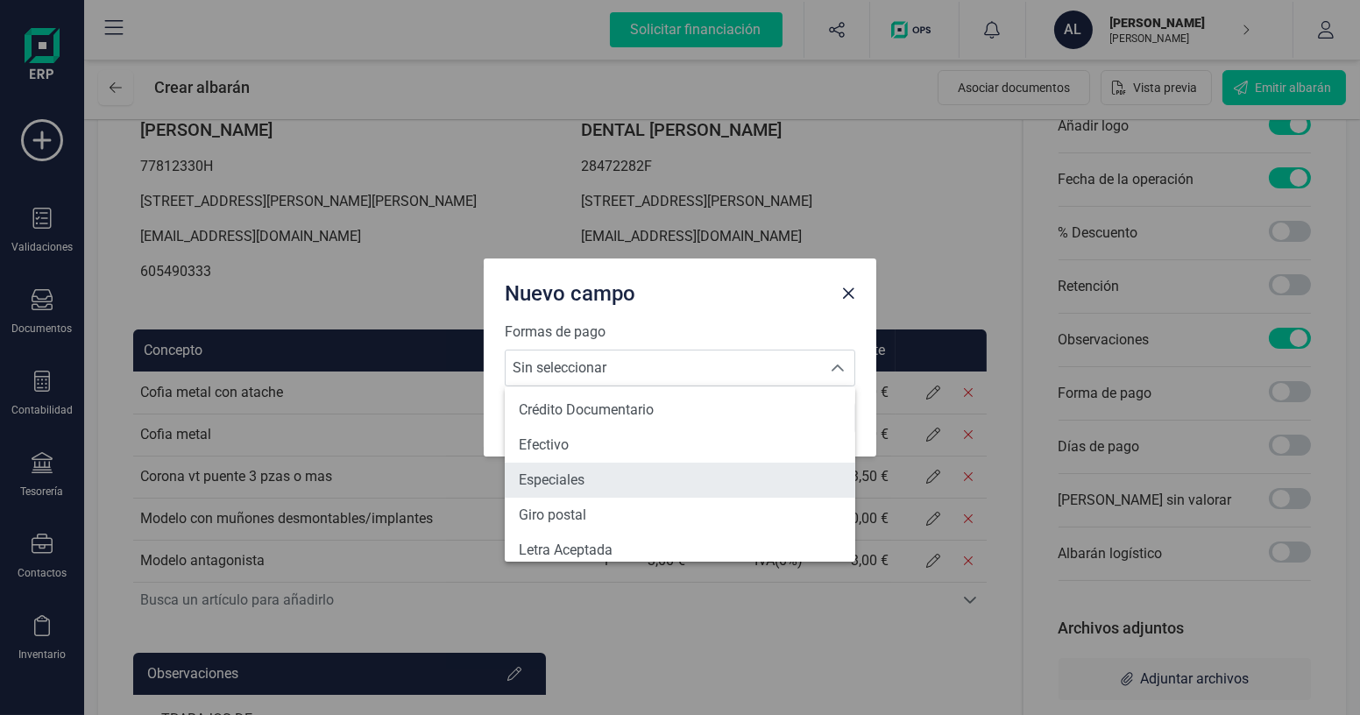
scroll to position [238, 0]
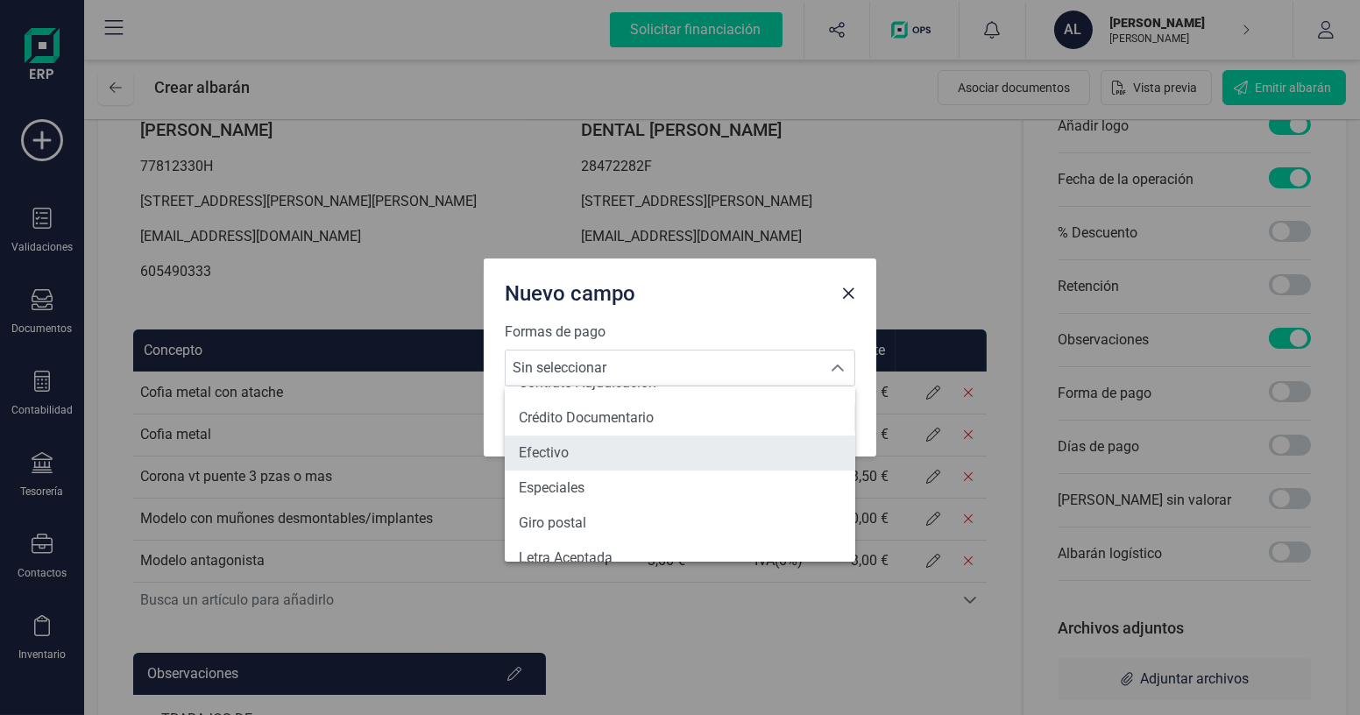
click at [588, 450] on li "Efectivo" at bounding box center [680, 453] width 351 height 35
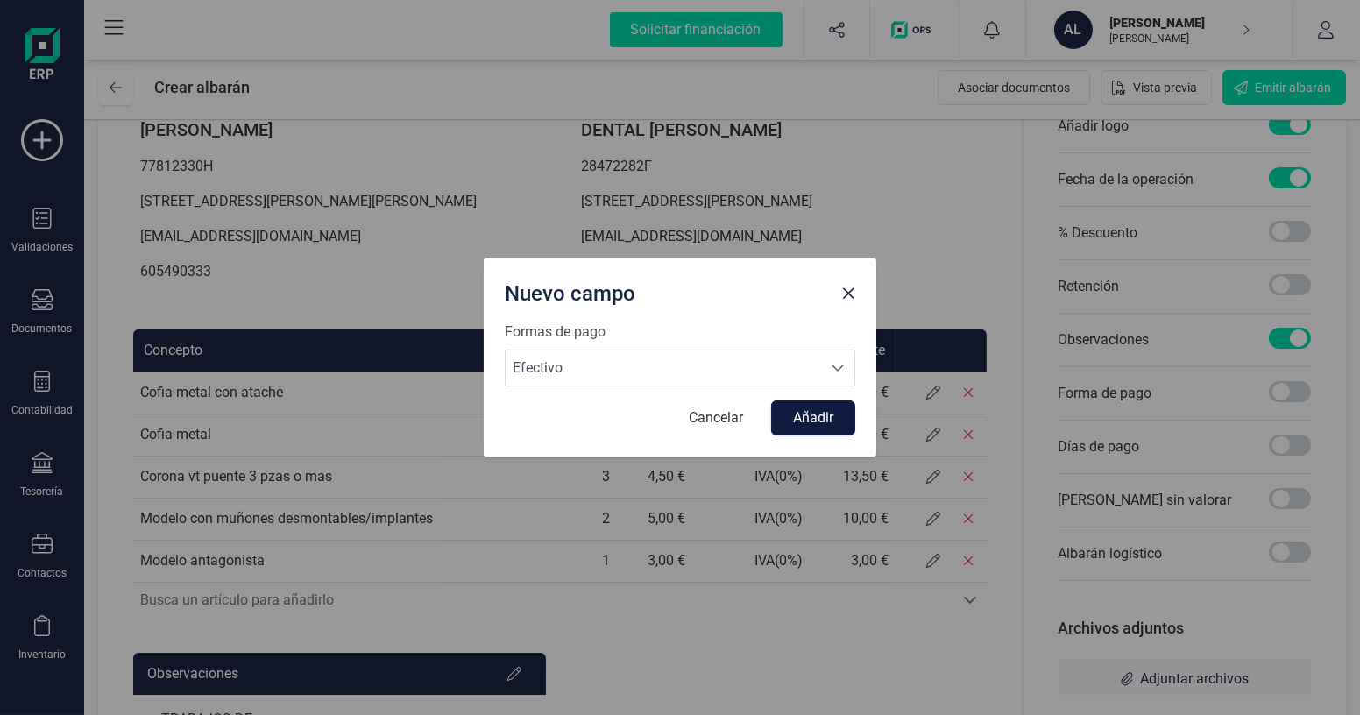
click at [819, 427] on button "Añadir" at bounding box center [813, 417] width 84 height 35
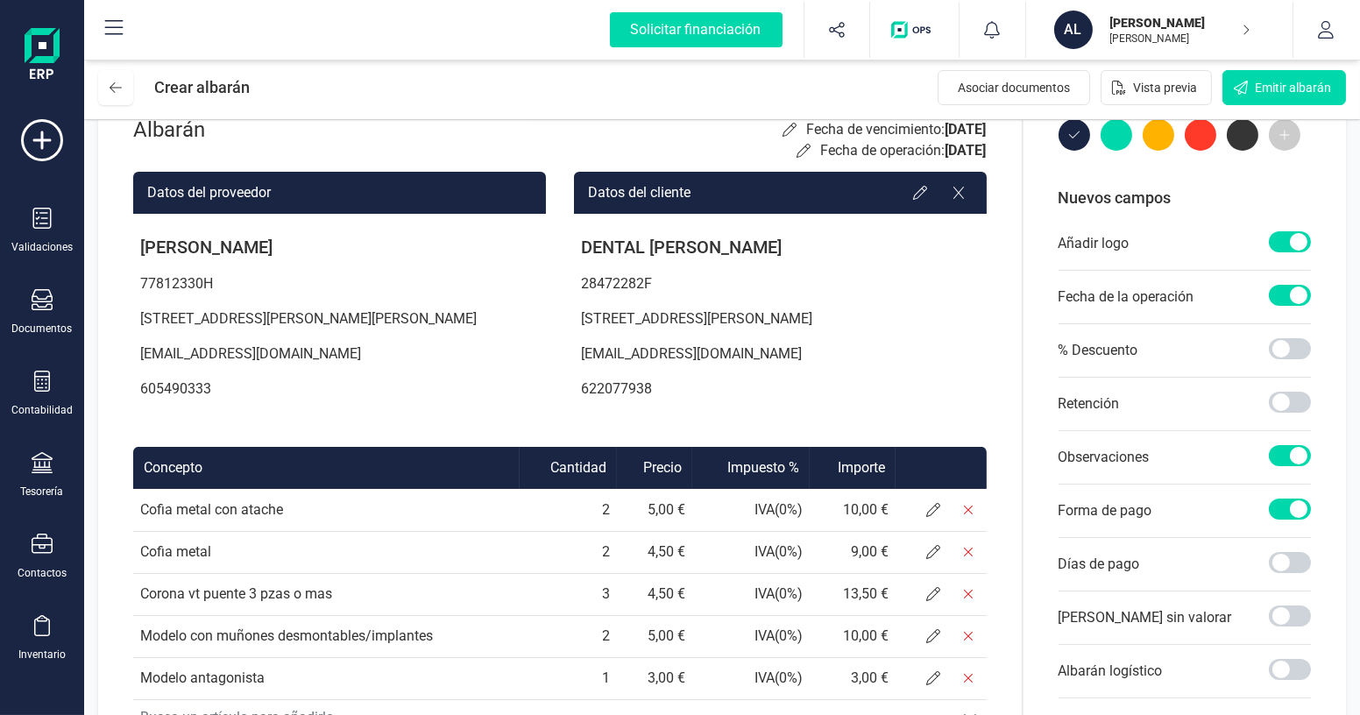
scroll to position [94, 0]
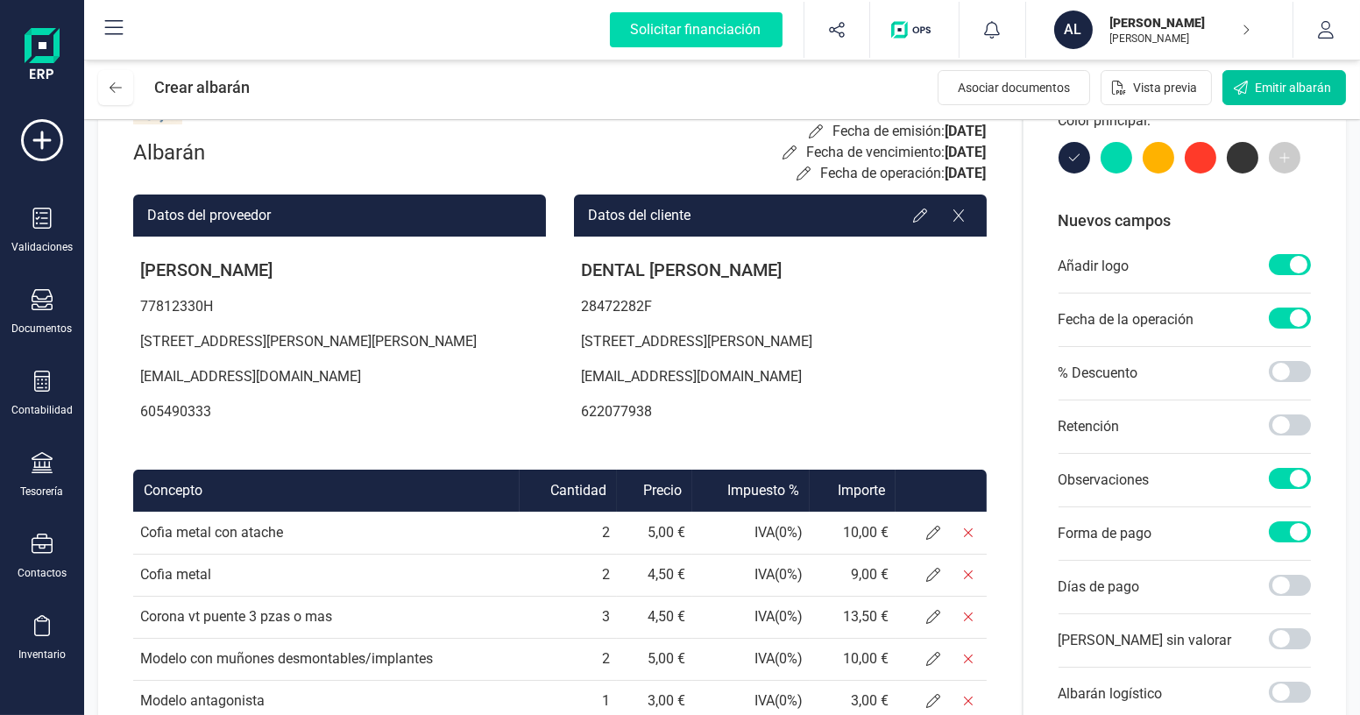
click at [1255, 87] on button "Emitir albarán" at bounding box center [1284, 87] width 124 height 35
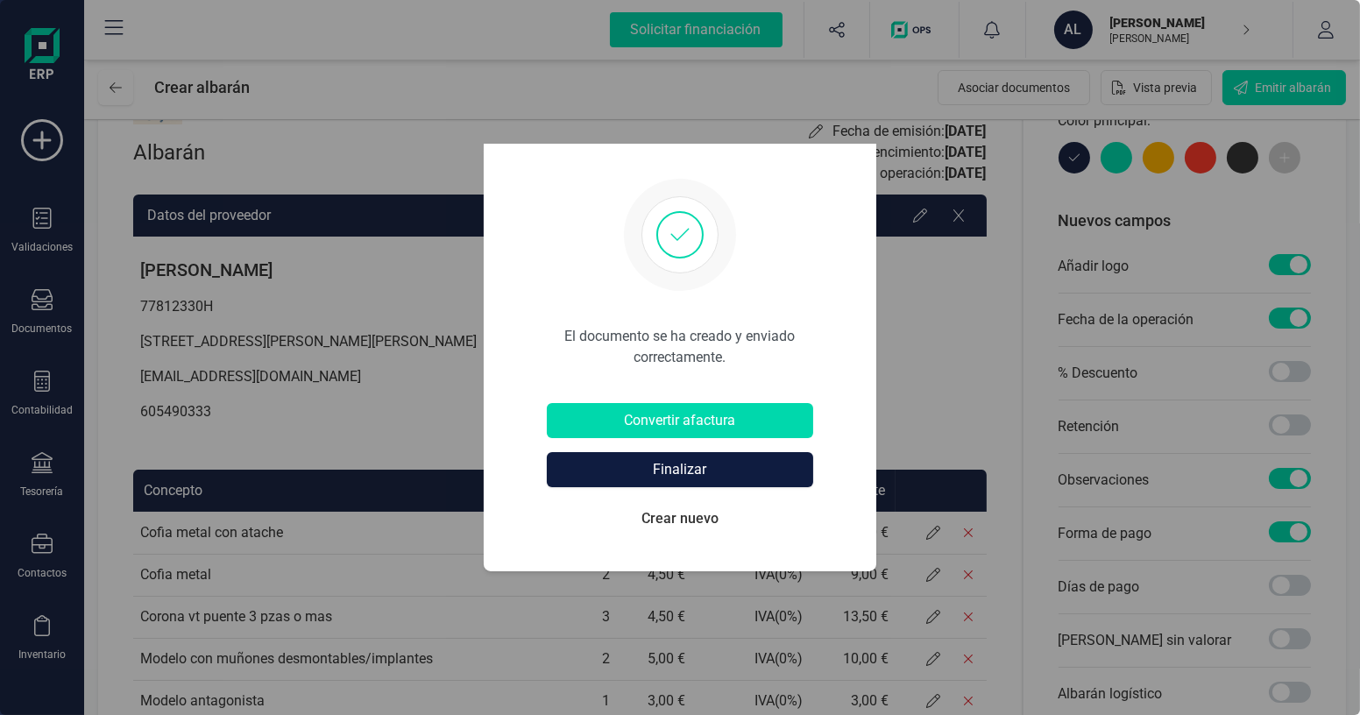
click at [698, 471] on button "Finalizar" at bounding box center [680, 469] width 266 height 35
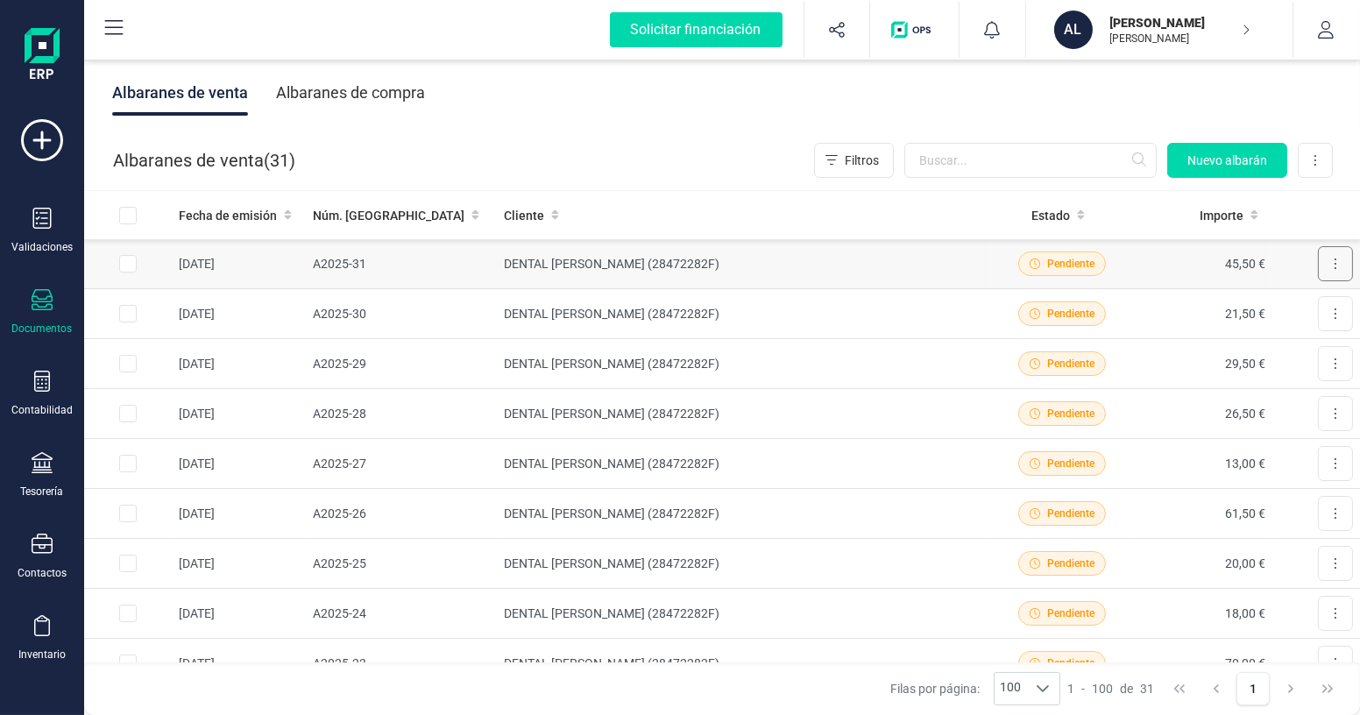
click at [1318, 265] on button at bounding box center [1335, 263] width 35 height 35
click at [1260, 301] on span "Descargar documento" at bounding box center [1277, 307] width 121 height 18
